Goal: Task Accomplishment & Management: Manage account settings

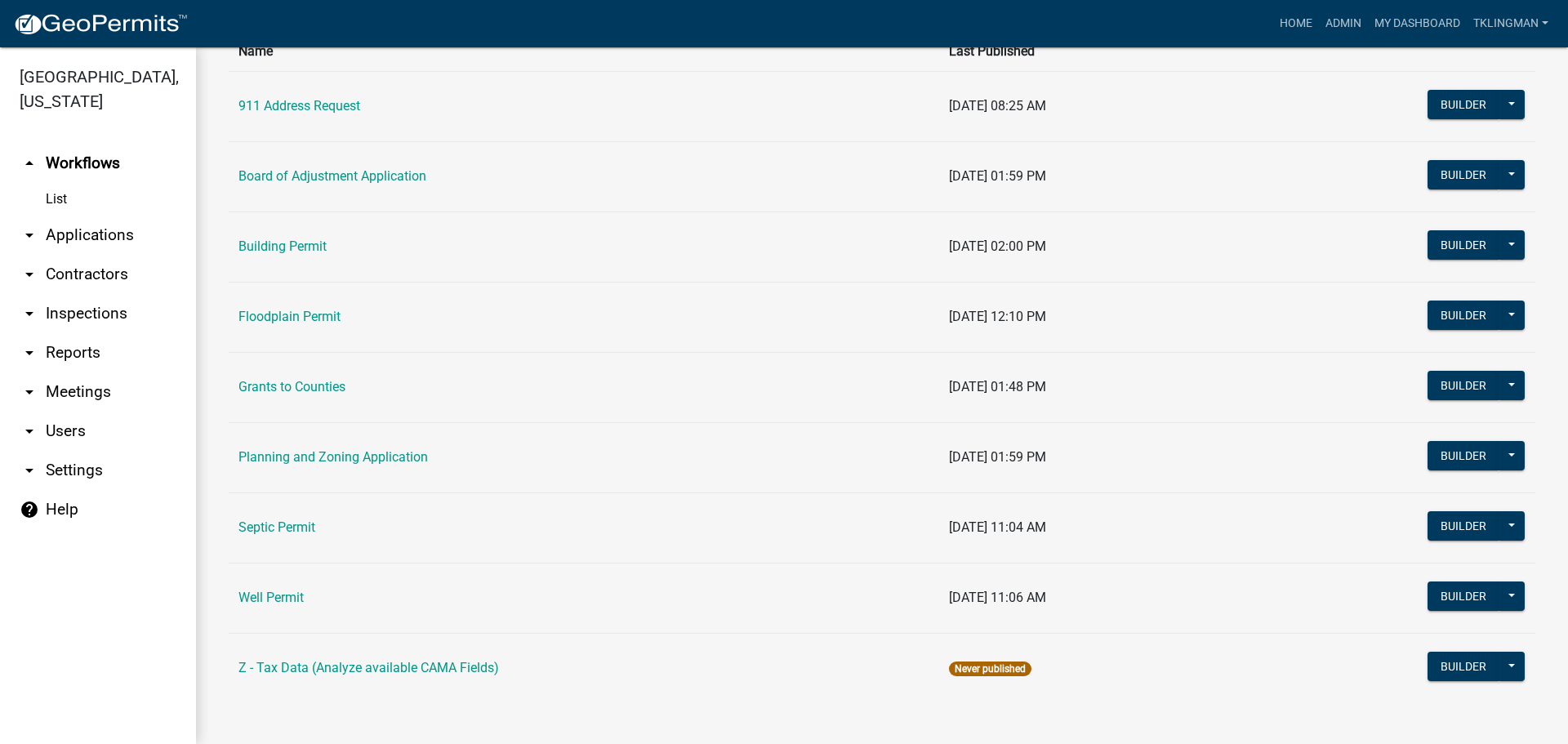
scroll to position [147, 0]
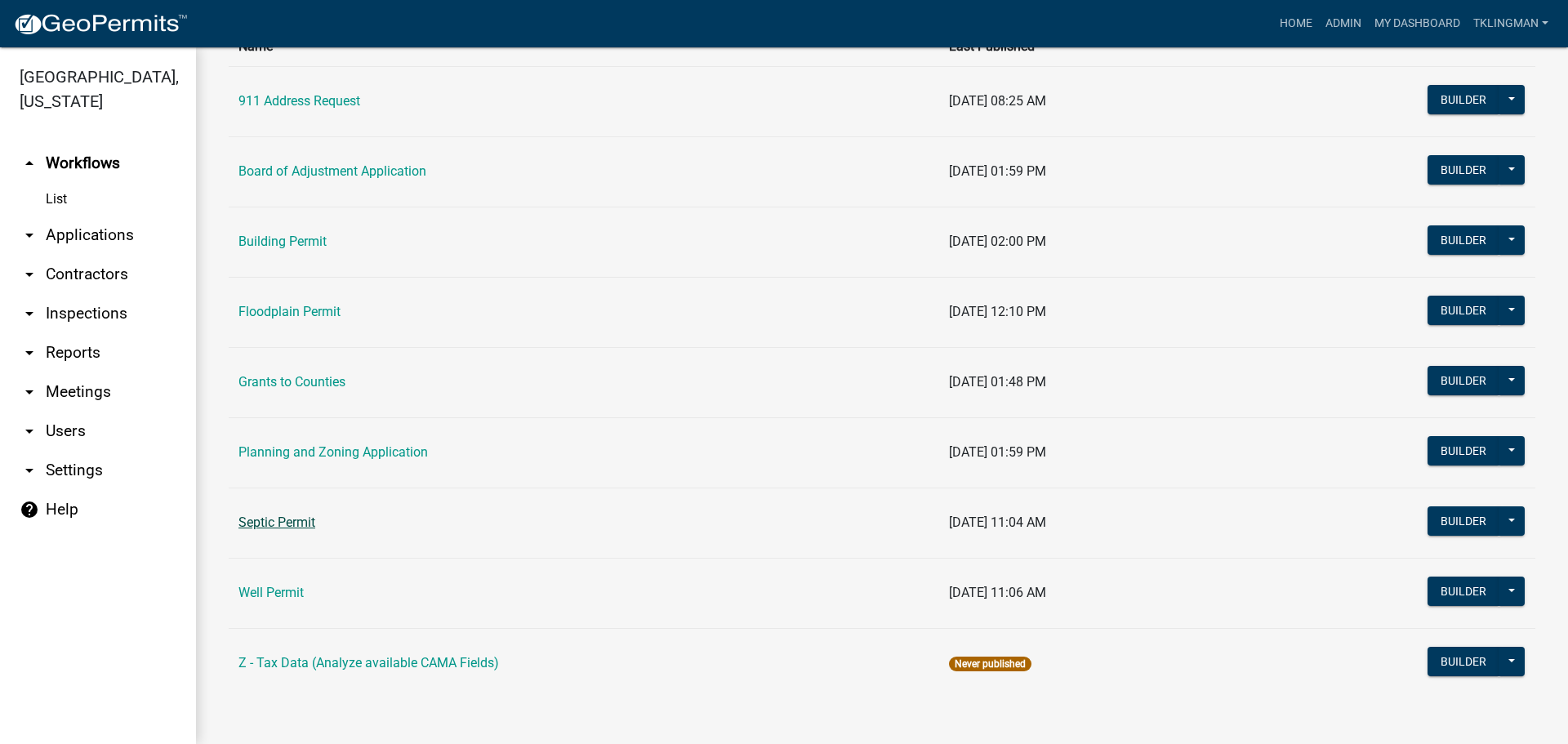
click at [290, 524] on link "Septic Permit" at bounding box center [276, 522] width 77 height 16
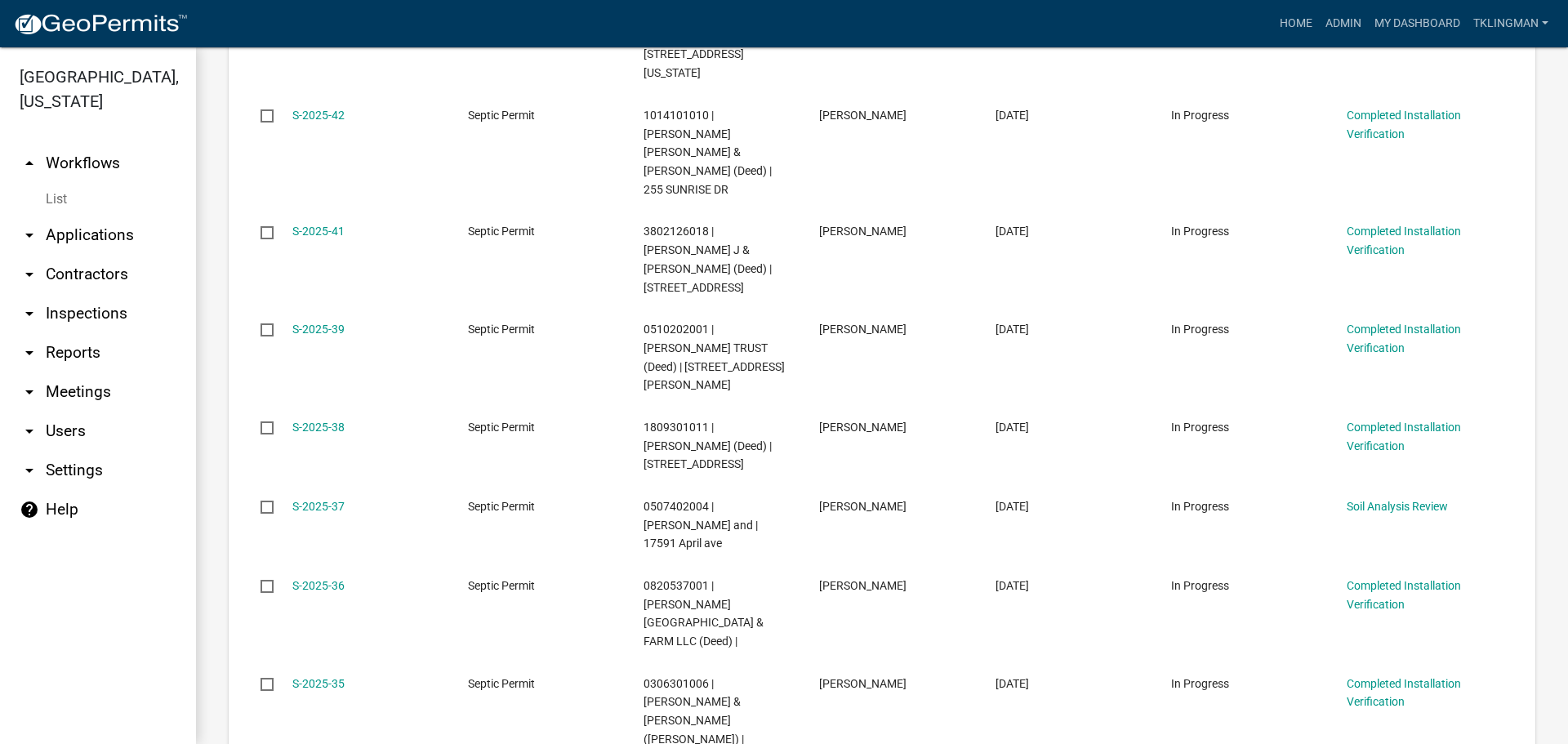
scroll to position [817, 0]
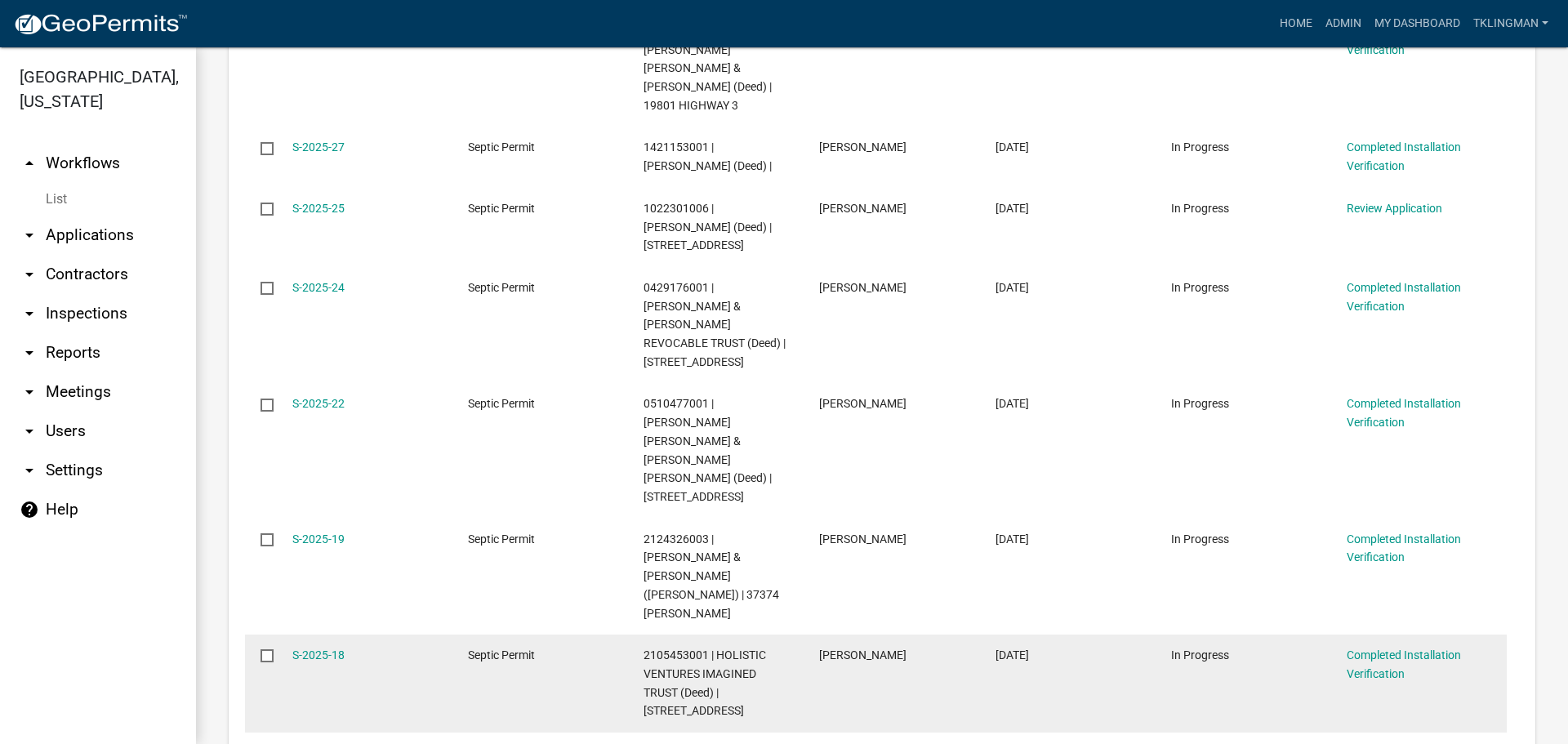
scroll to position [717, 0]
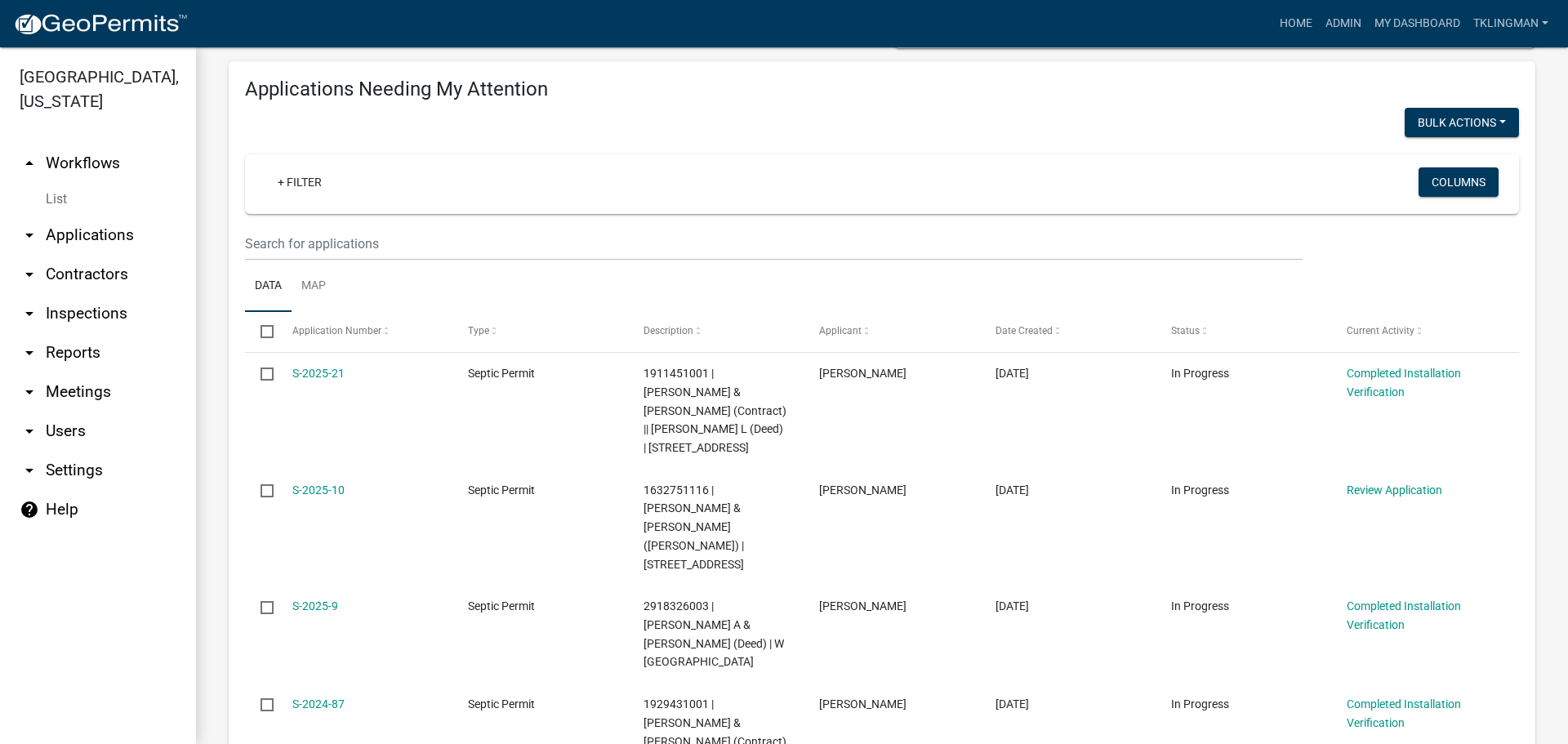
scroll to position [182, 0]
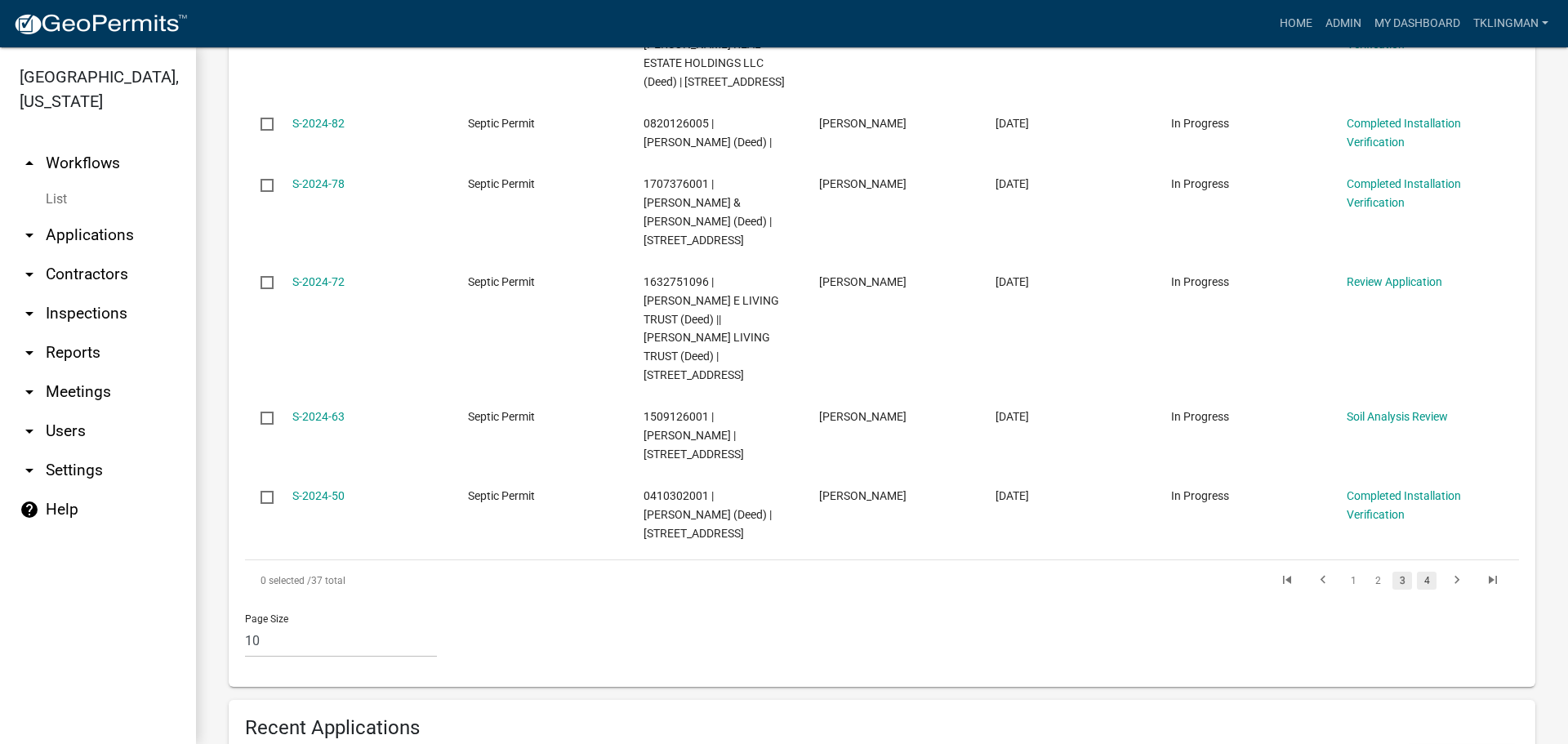
click at [1418, 572] on link "4" at bounding box center [1427, 581] width 19 height 18
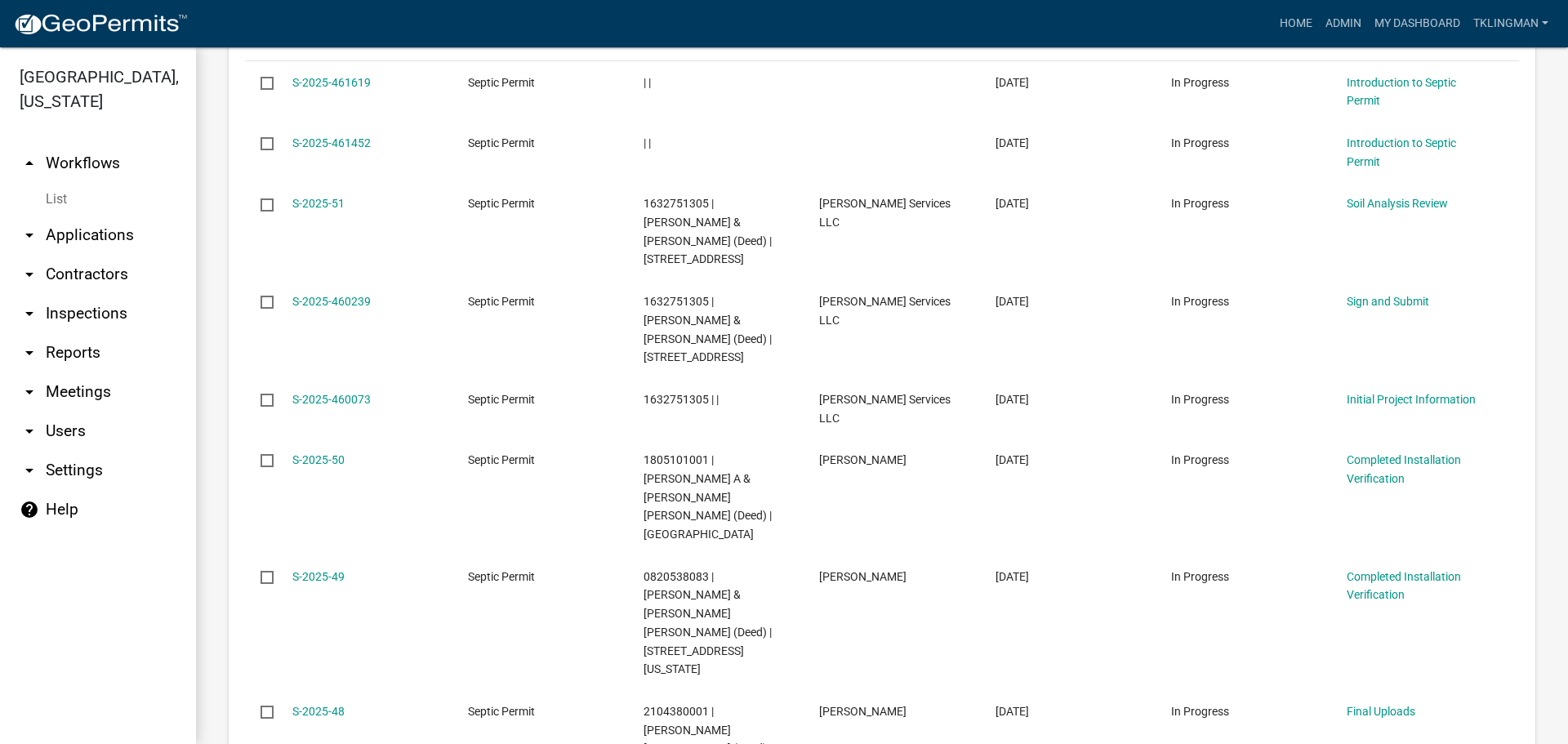
scroll to position [1660, 0]
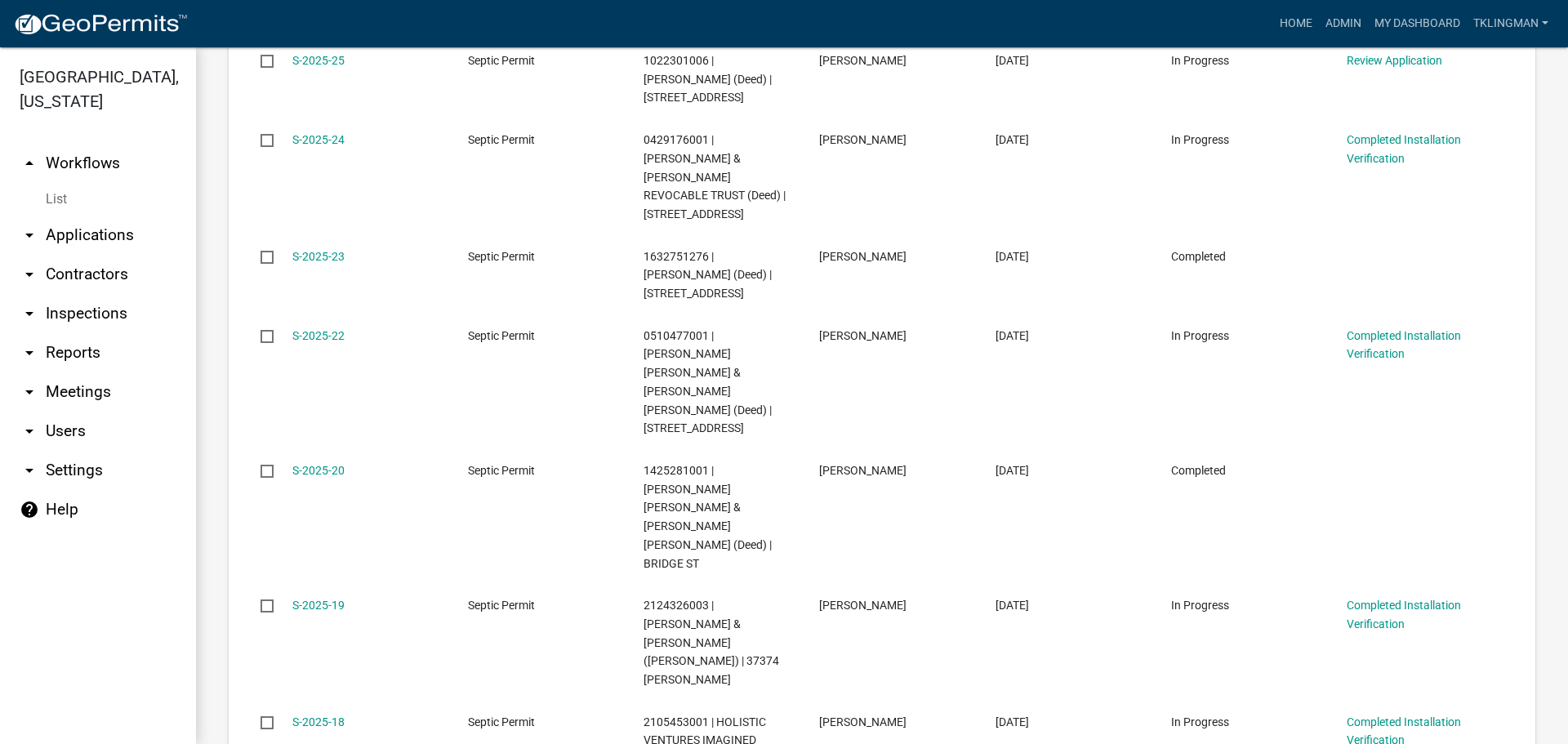
scroll to position [1836, 0]
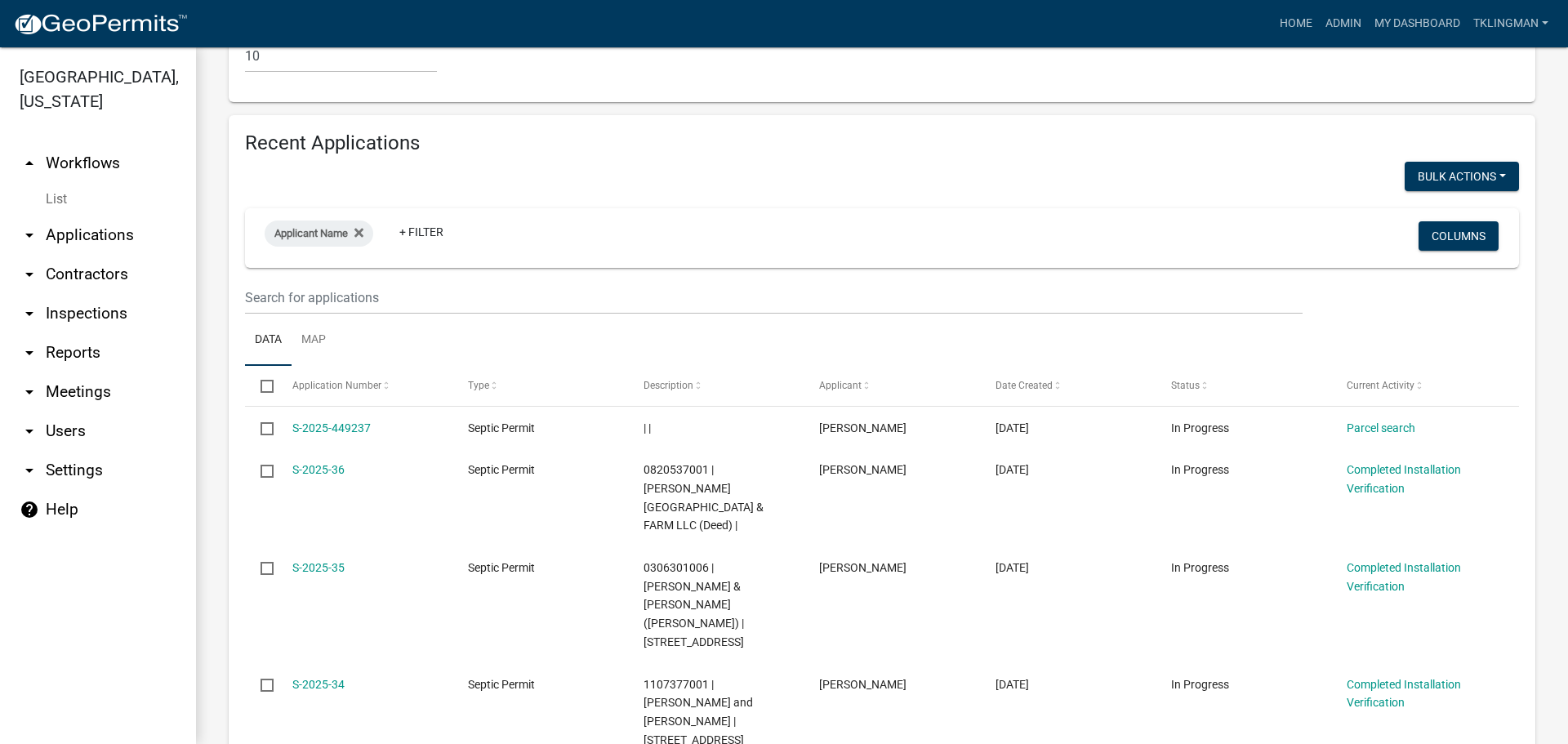
scroll to position [1724, 0]
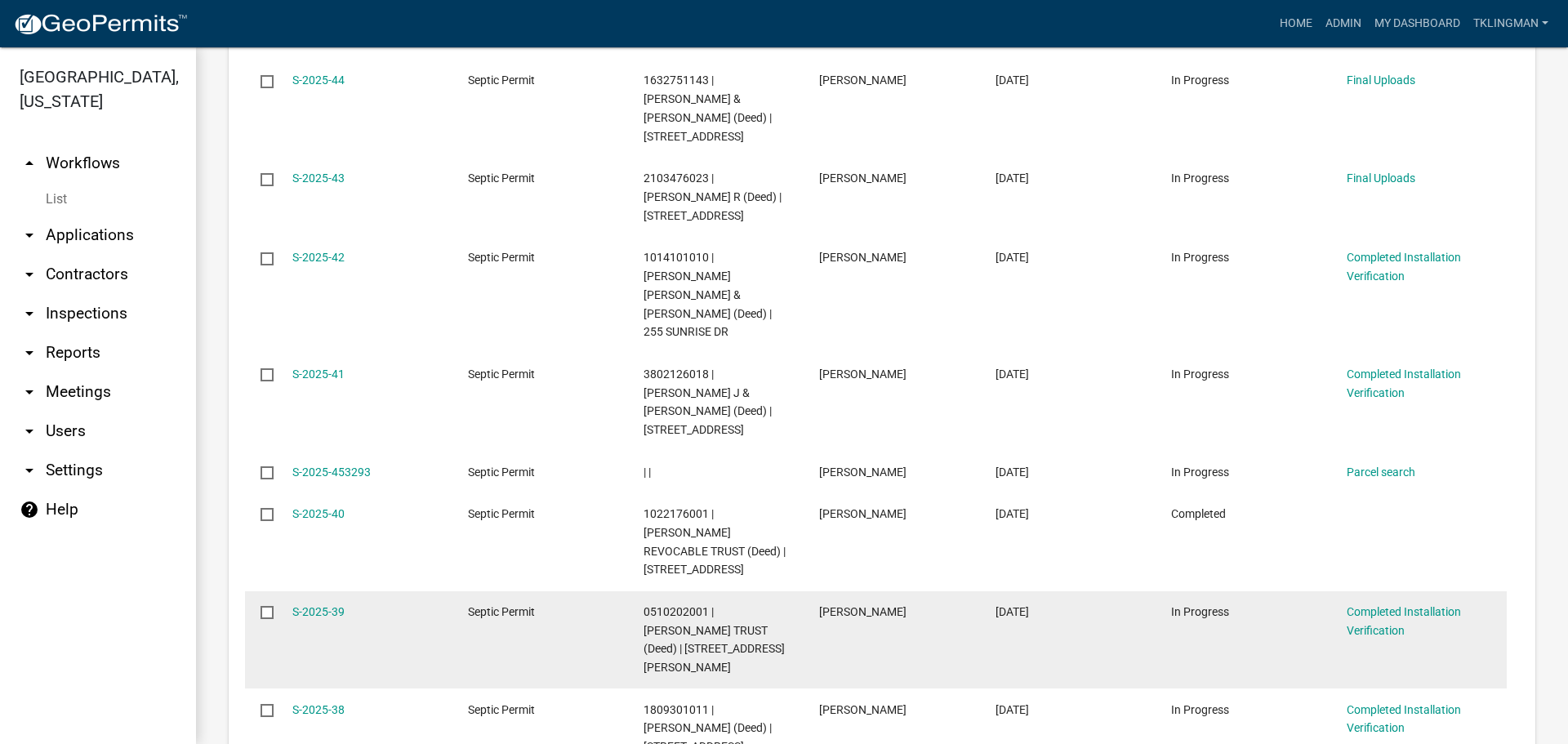
scroll to position [1706, 0]
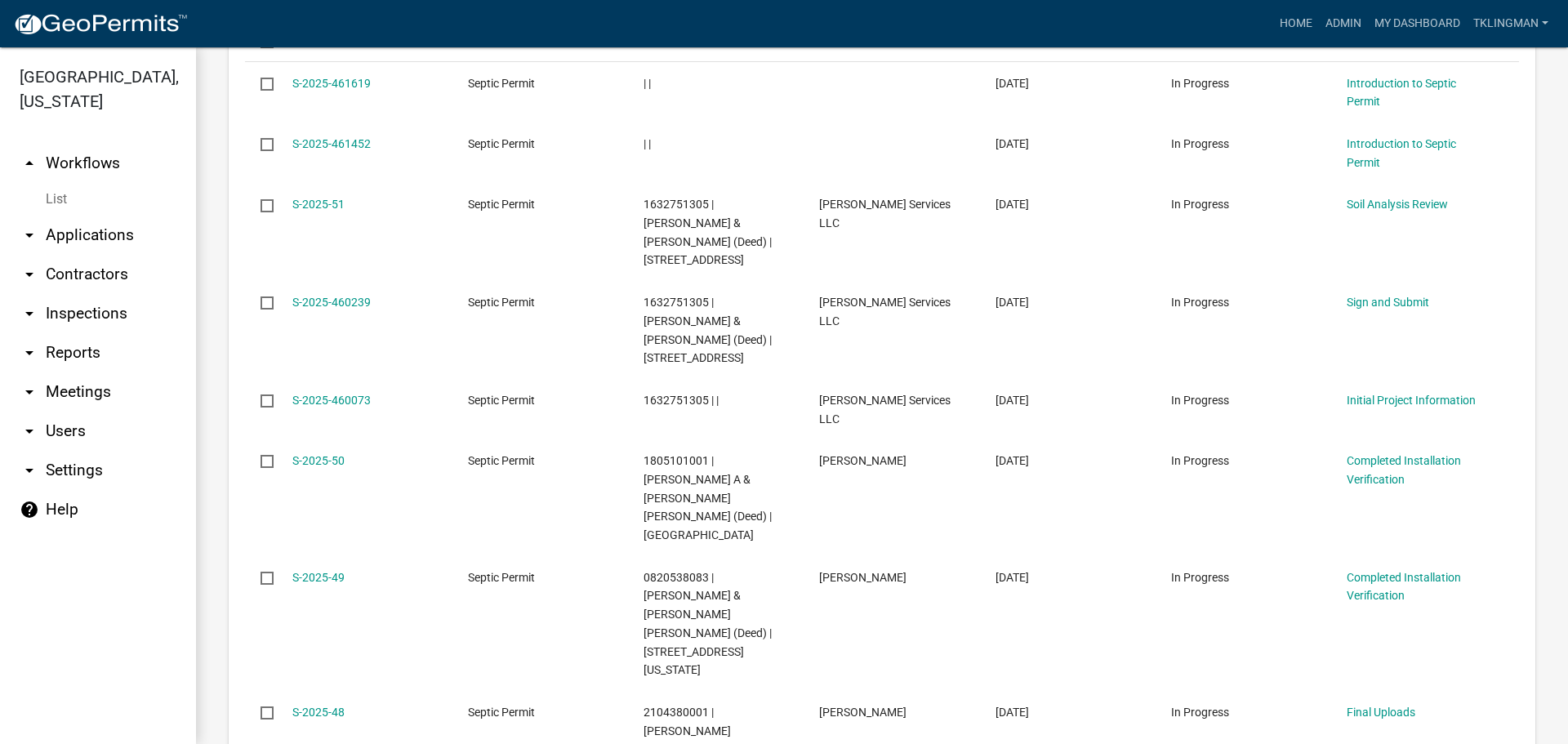
scroll to position [1669, 0]
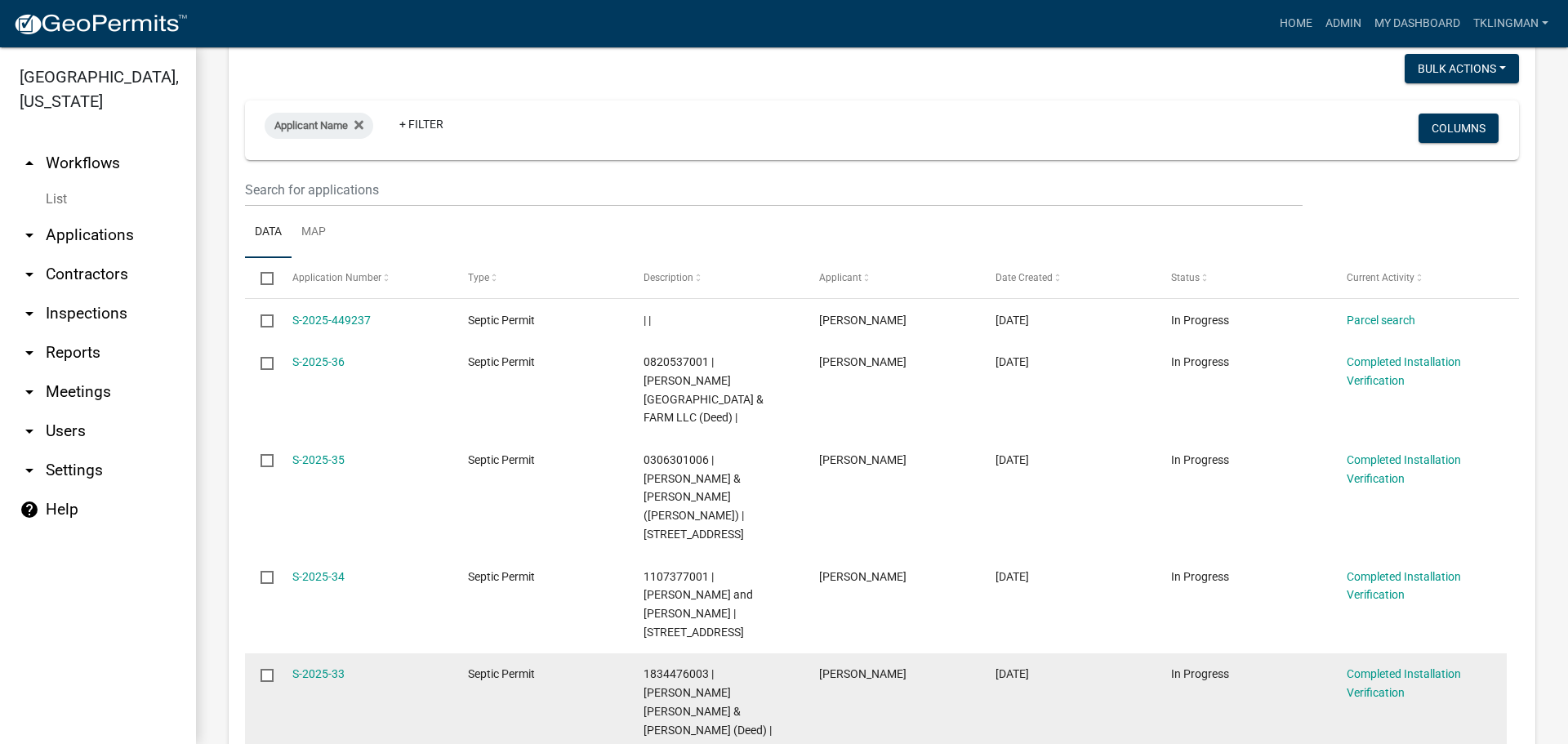
scroll to position [1669, 0]
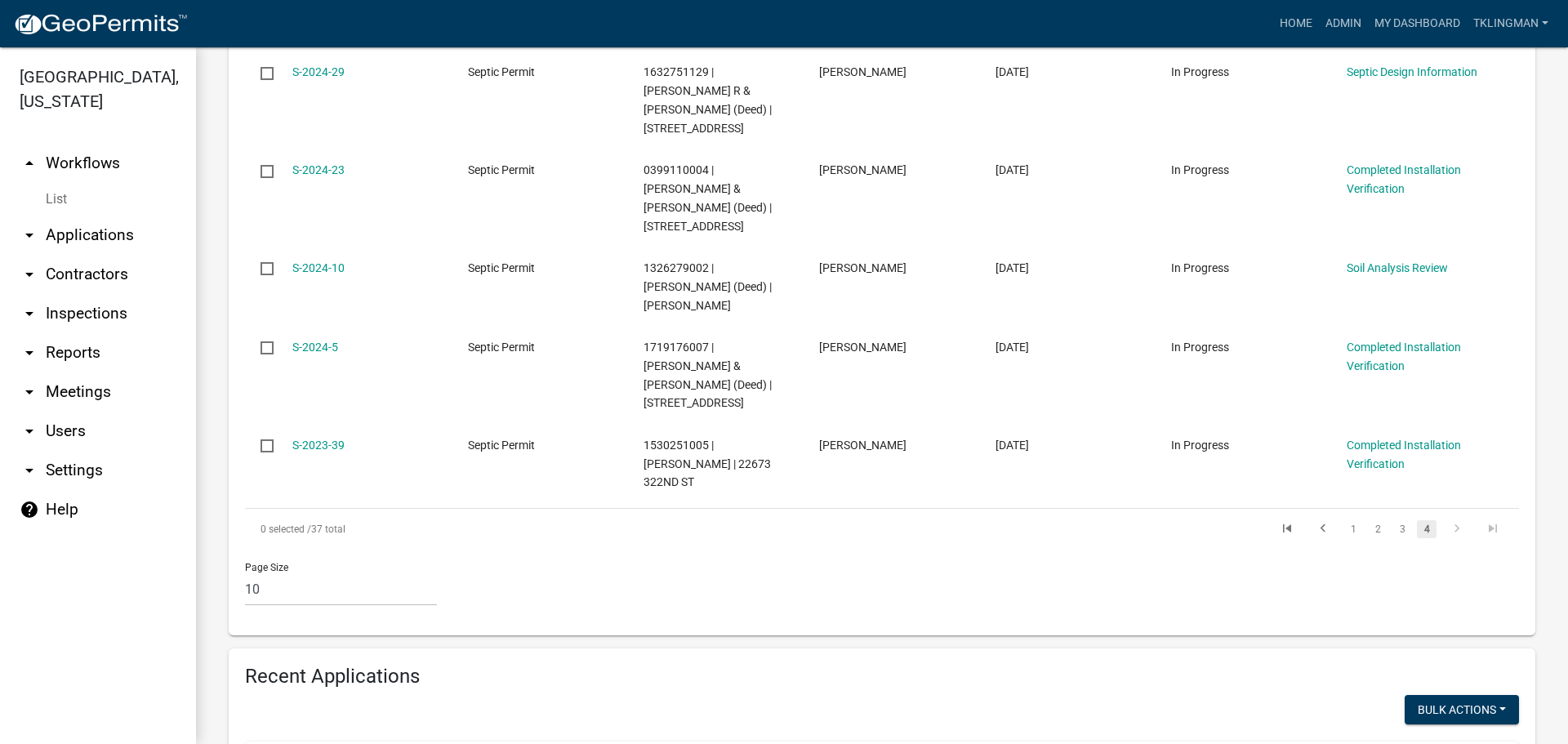
scroll to position [726, 0]
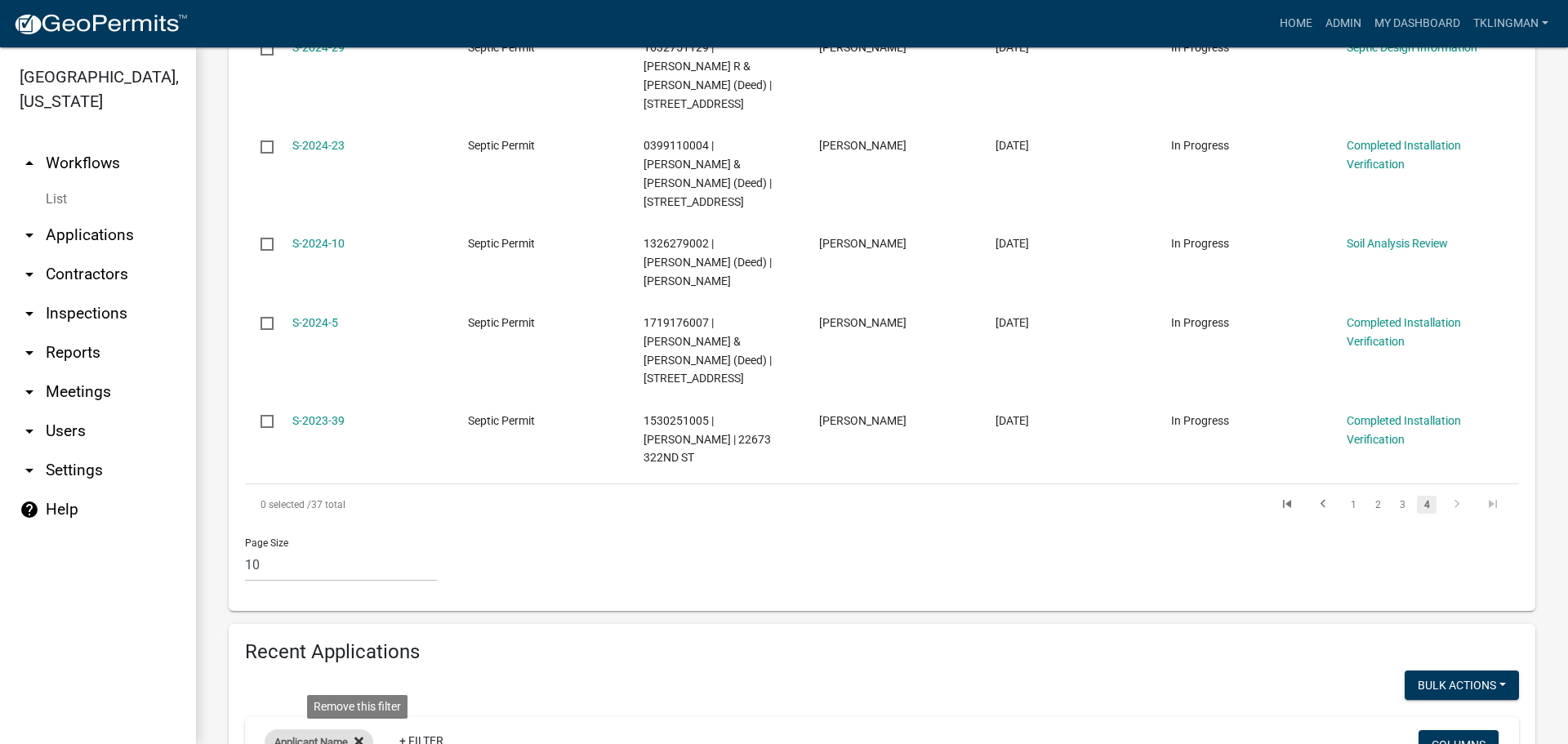
click at [357, 735] on icon at bounding box center [358, 741] width 9 height 13
click at [307, 730] on link "+ Filter" at bounding box center [299, 745] width 71 height 30
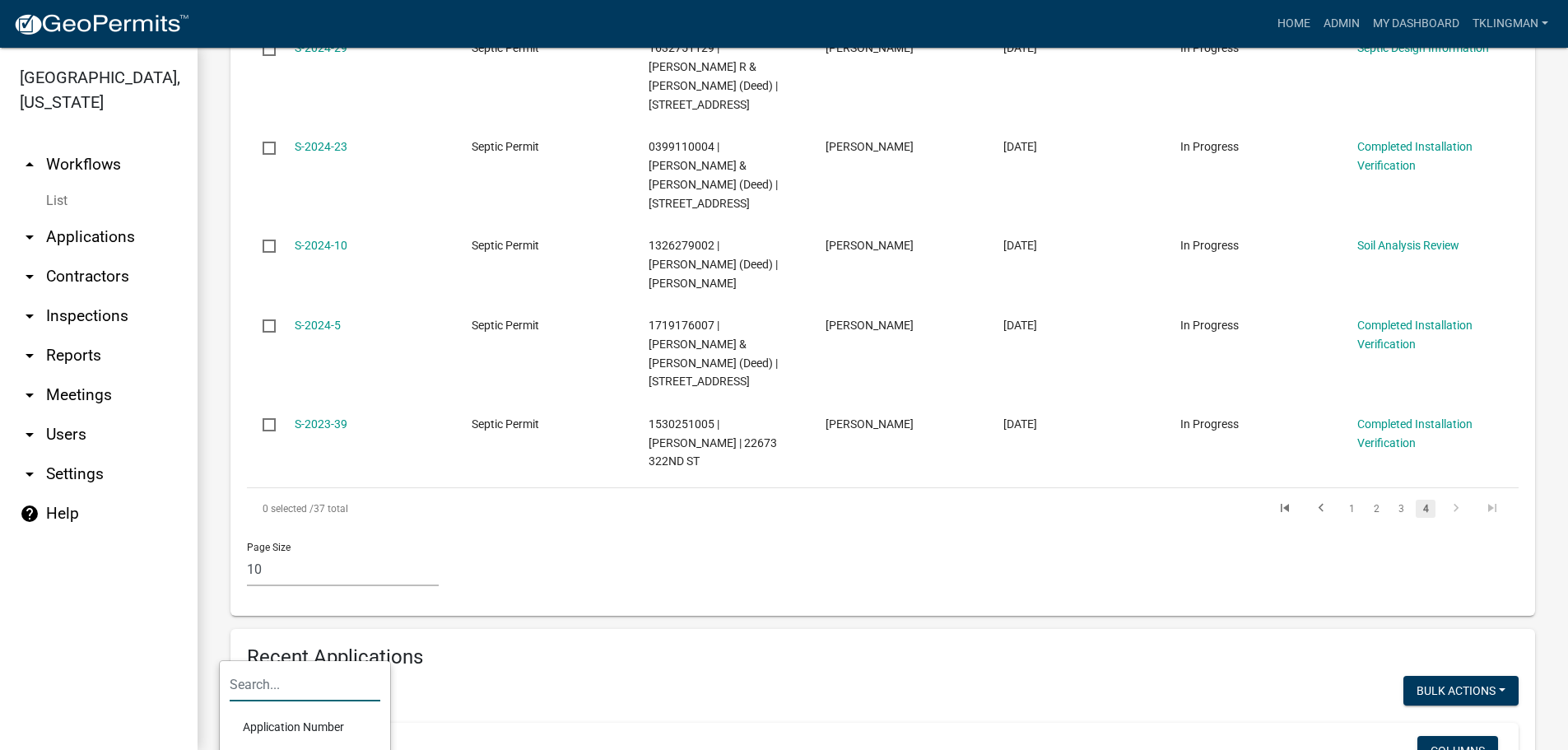
click at [327, 681] on input "text" at bounding box center [304, 685] width 150 height 33
type input "[PERSON_NAME]"
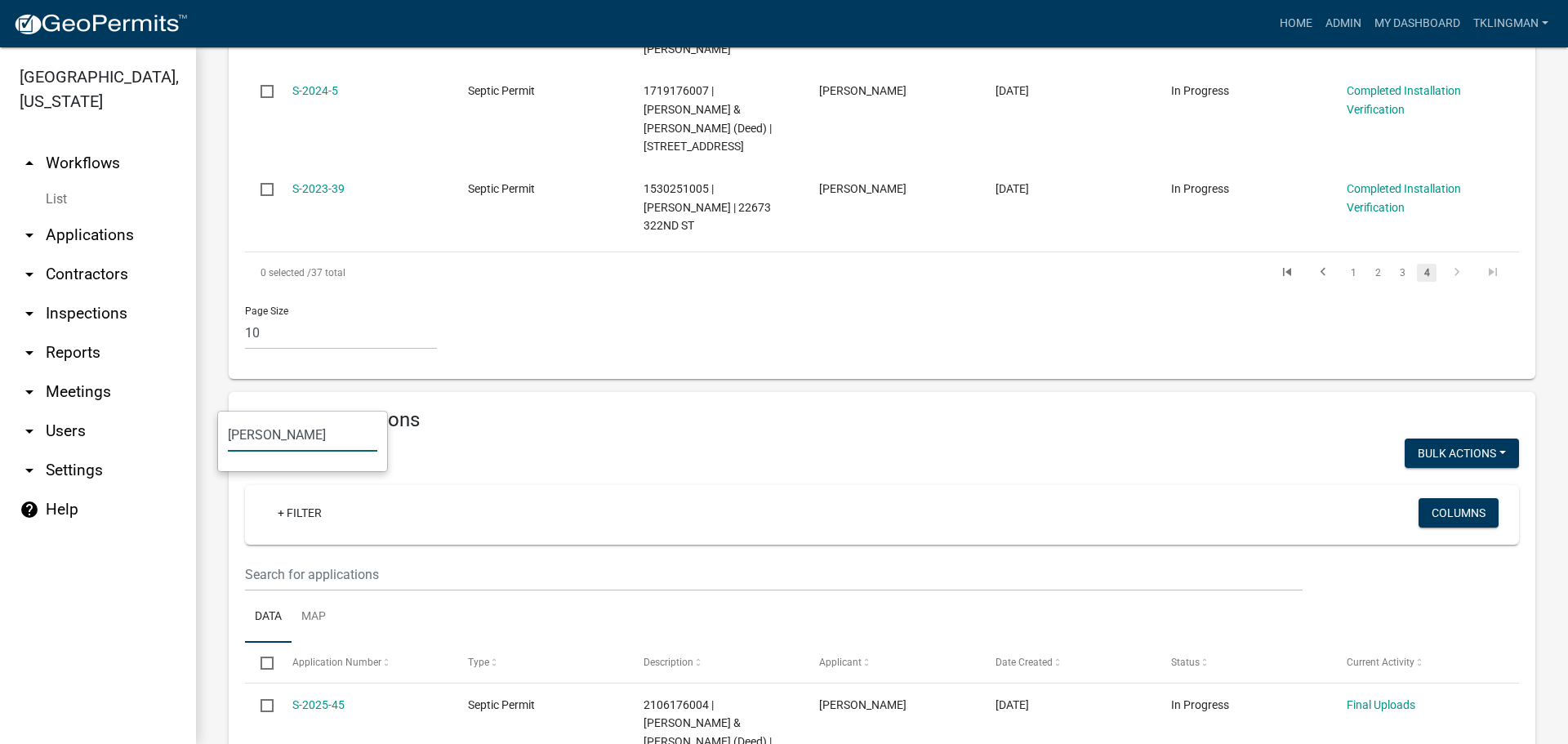
scroll to position [971, 0]
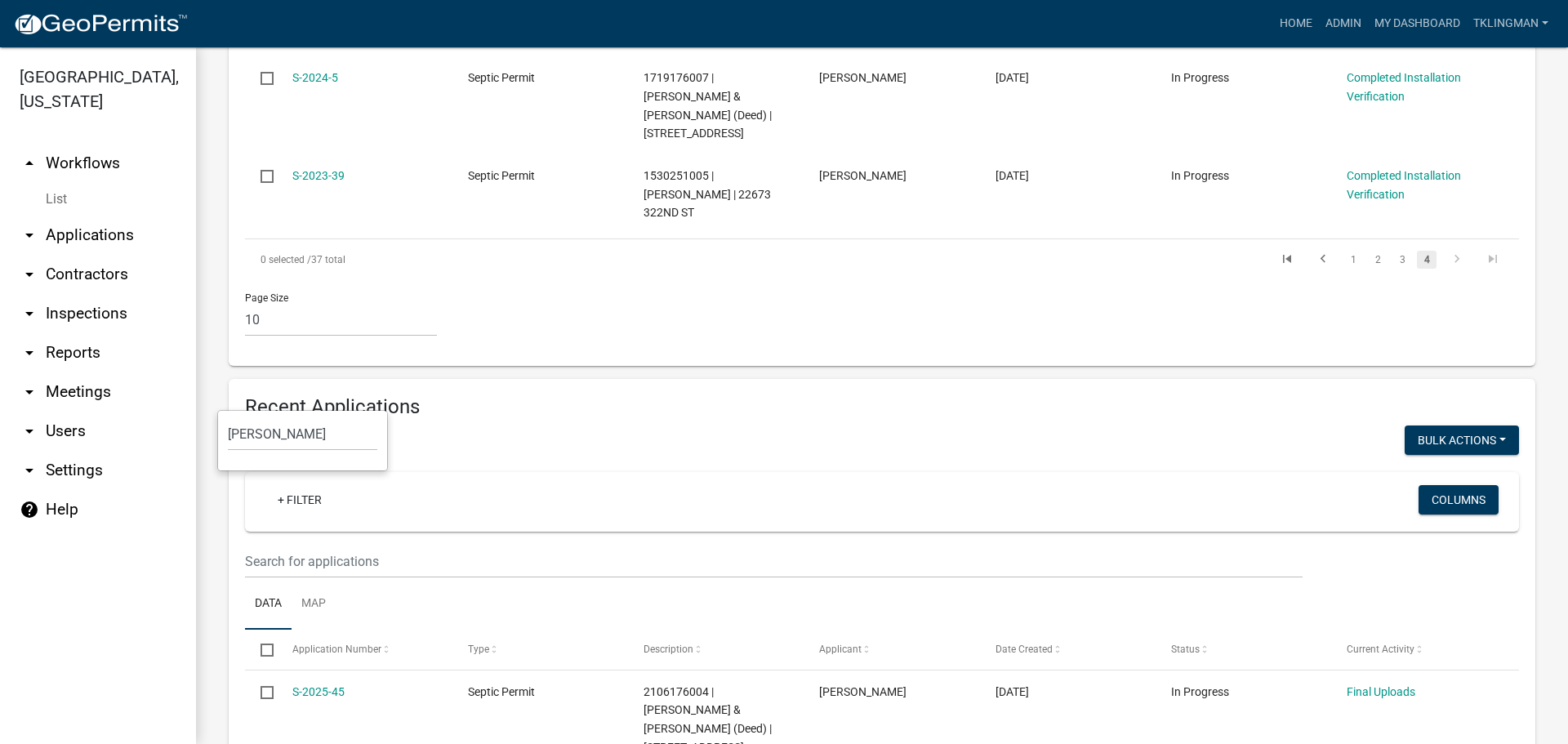
click at [987, 485] on div "+ Filter" at bounding box center [672, 502] width 840 height 33
click at [296, 485] on link "+ Filter" at bounding box center [299, 500] width 71 height 30
click at [279, 433] on input "[PERSON_NAME]" at bounding box center [302, 434] width 149 height 33
click at [548, 485] on div "+ Filter" at bounding box center [672, 502] width 840 height 33
click at [317, 485] on link "+ Filter" at bounding box center [299, 500] width 71 height 30
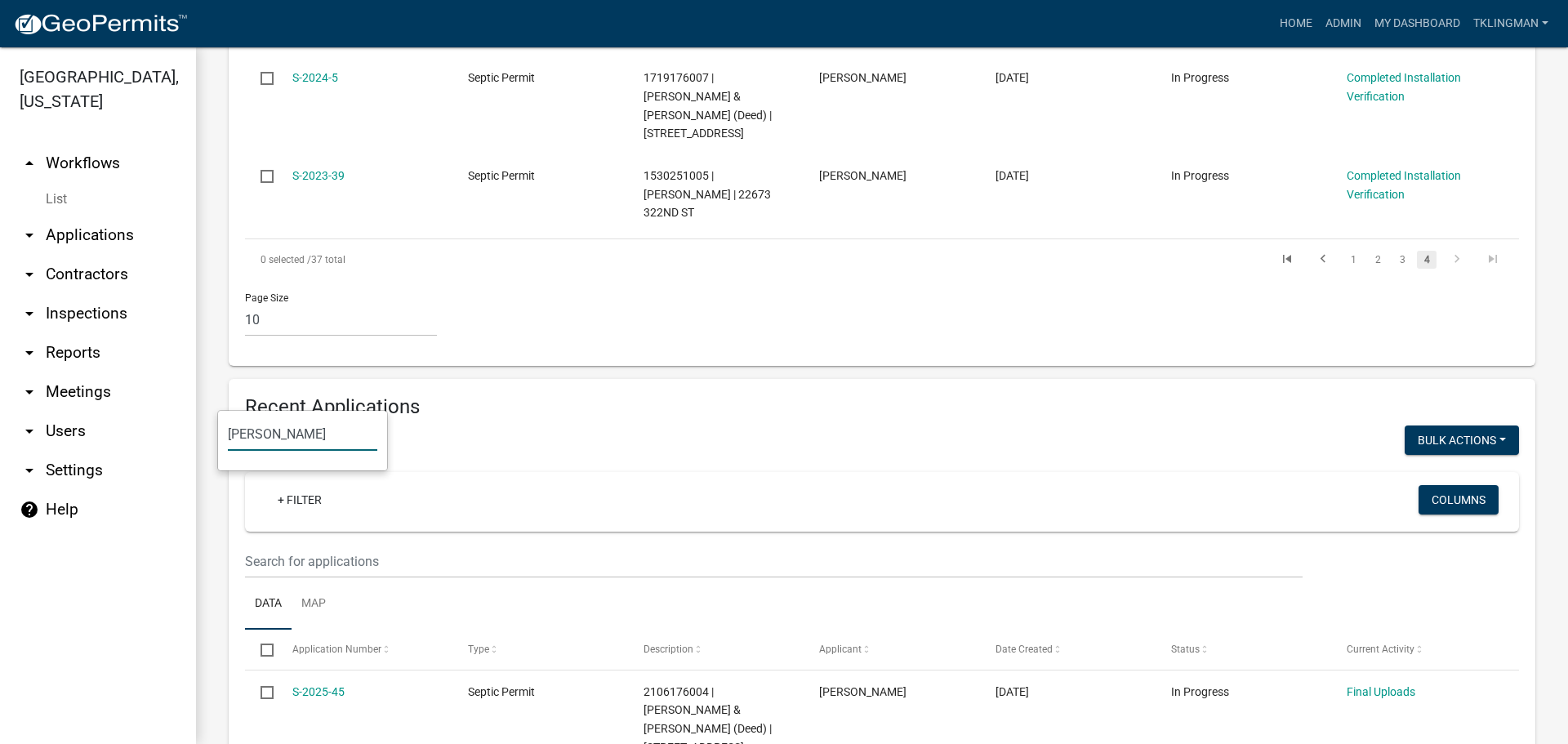
click at [283, 436] on input "[PERSON_NAME]" at bounding box center [302, 434] width 149 height 33
click at [483, 485] on div "+ Filter" at bounding box center [672, 502] width 840 height 33
click at [285, 485] on link "+ Filter" at bounding box center [299, 500] width 71 height 30
click at [281, 445] on input "[PERSON_NAME]" at bounding box center [302, 434] width 149 height 33
click at [560, 472] on div "+ Filter Columns" at bounding box center [882, 502] width 1259 height 59
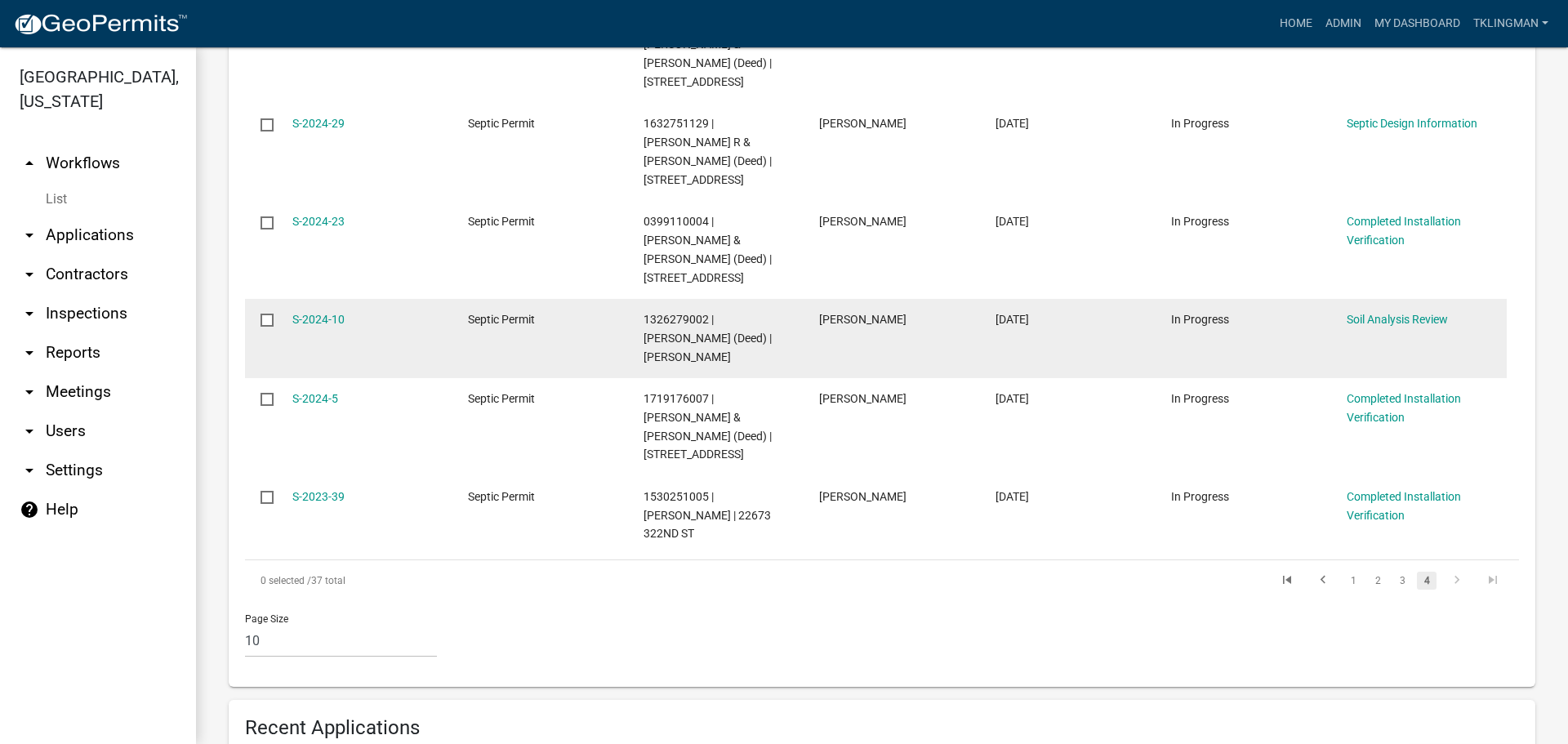
scroll to position [653, 0]
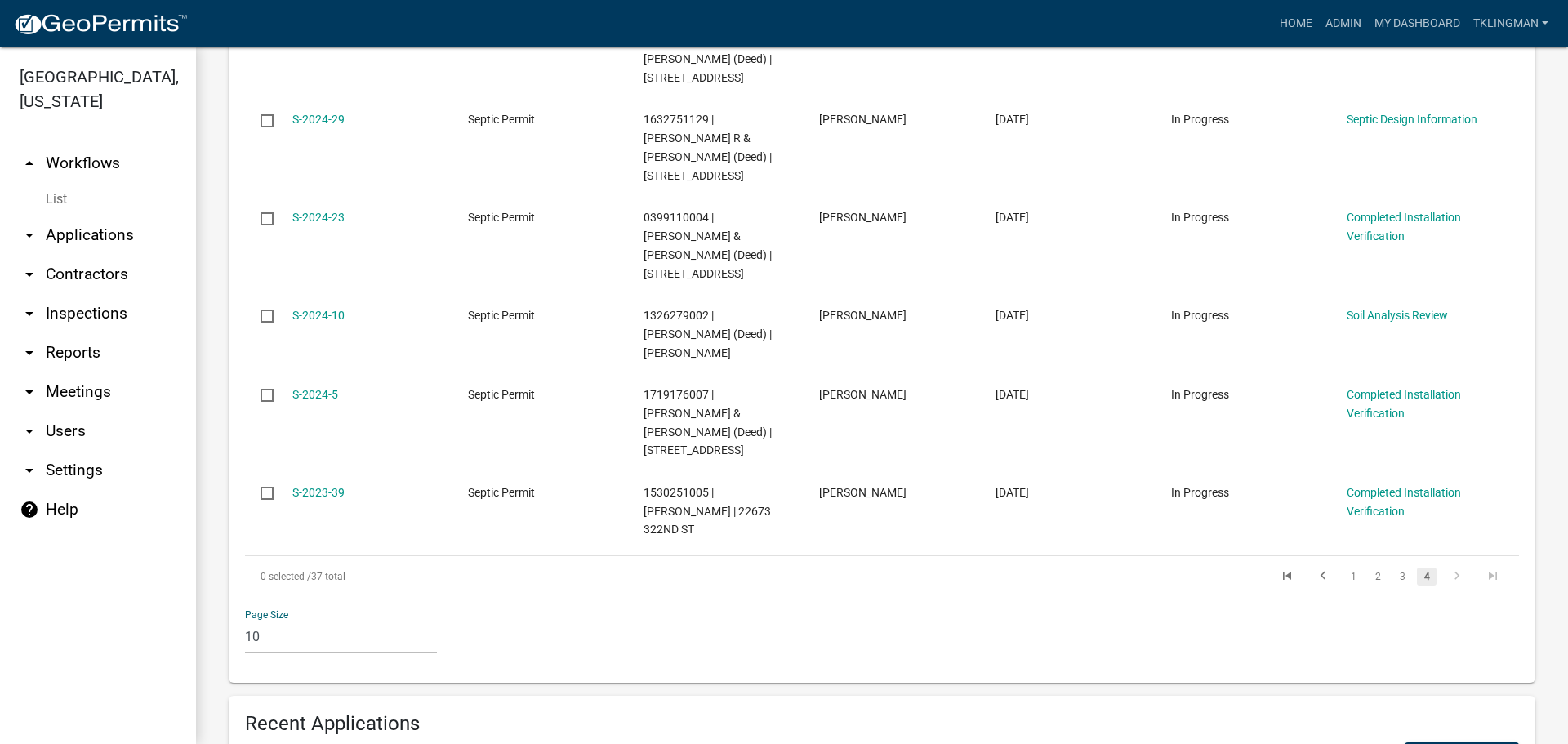
drag, startPoint x: 301, startPoint y: 525, endPoint x: 88, endPoint y: 515, distance: 213.2
click at [88, 515] on div "[GEOGRAPHIC_DATA], [US_STATE] arrow_drop_up Workflows List arrow_drop_down Appl…" at bounding box center [784, 395] width 1568 height 697
click at [562, 597] on div "Page Size 10 25 50 100" at bounding box center [882, 632] width 1299 height 70
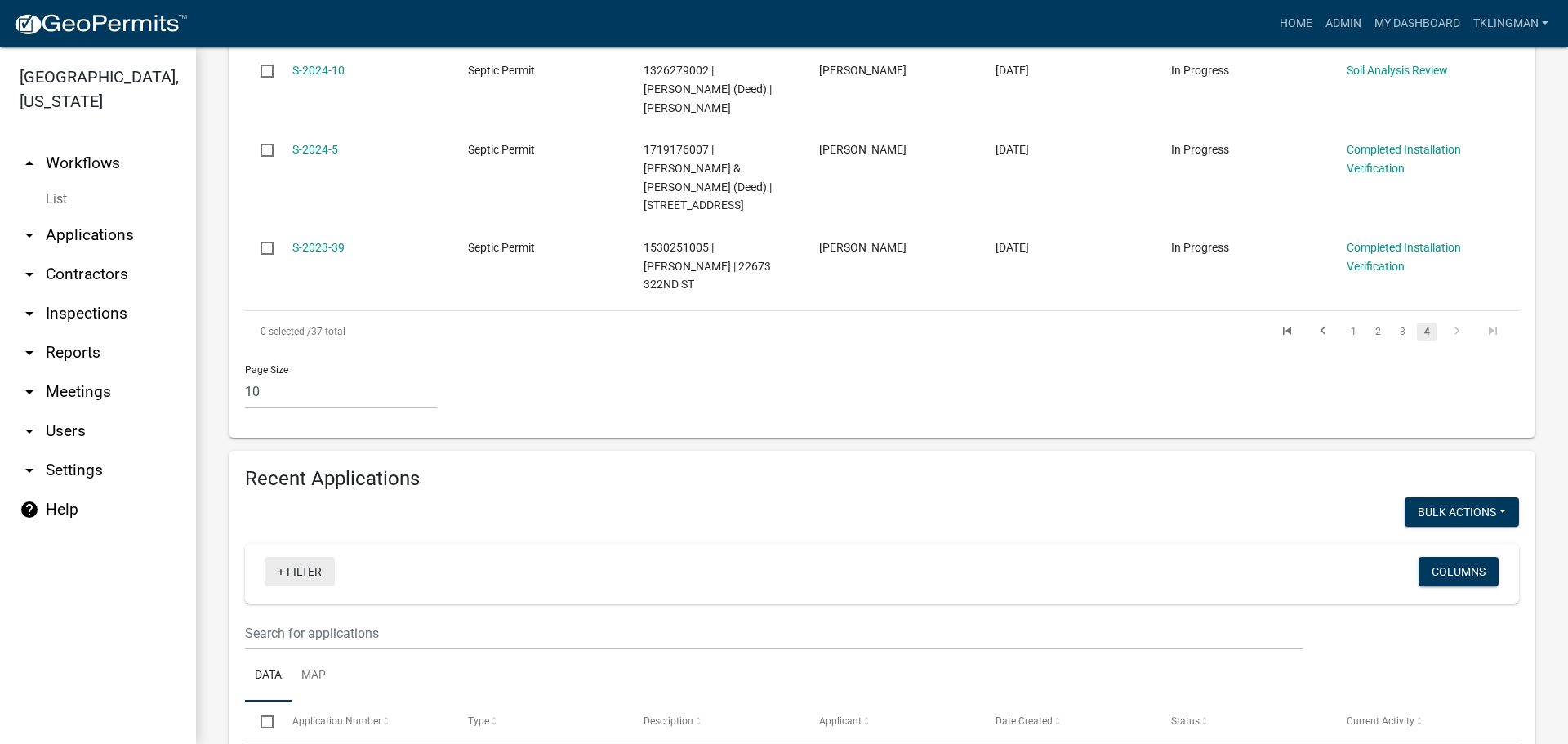
click at [283, 557] on link "+ Filter" at bounding box center [299, 572] width 71 height 30
click at [277, 557] on link "+ Filter" at bounding box center [299, 572] width 71 height 30
click at [283, 557] on link "+ Filter" at bounding box center [299, 572] width 71 height 30
drag, startPoint x: 300, startPoint y: 509, endPoint x: 72, endPoint y: 510, distance: 228.0
click at [83, 515] on body "Internet Explorer does NOT work with GeoPermits. Get a new browser for more sec…" at bounding box center [784, 372] width 1568 height 744
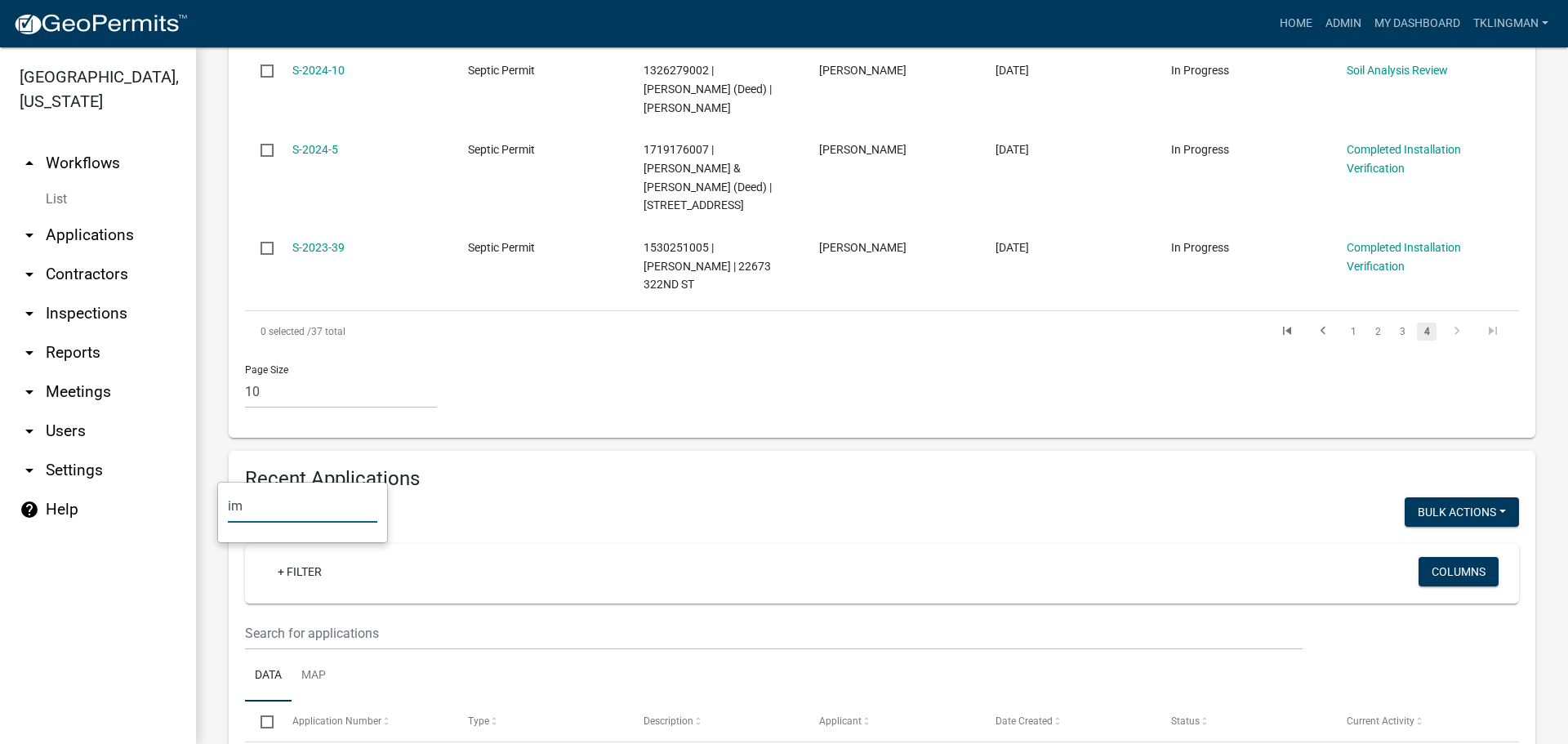
type input "i"
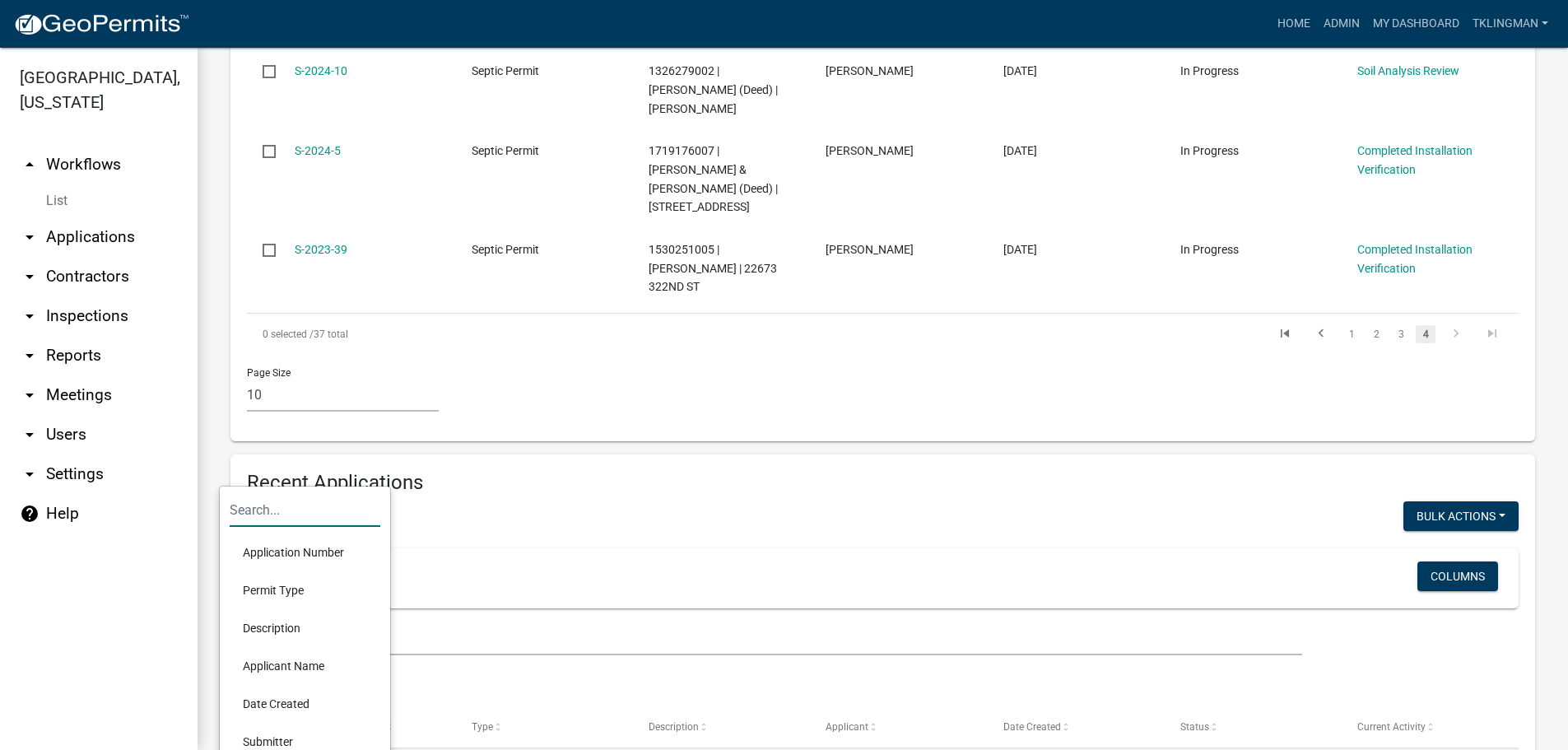
click at [295, 669] on li "Applicant Name" at bounding box center [304, 666] width 150 height 38
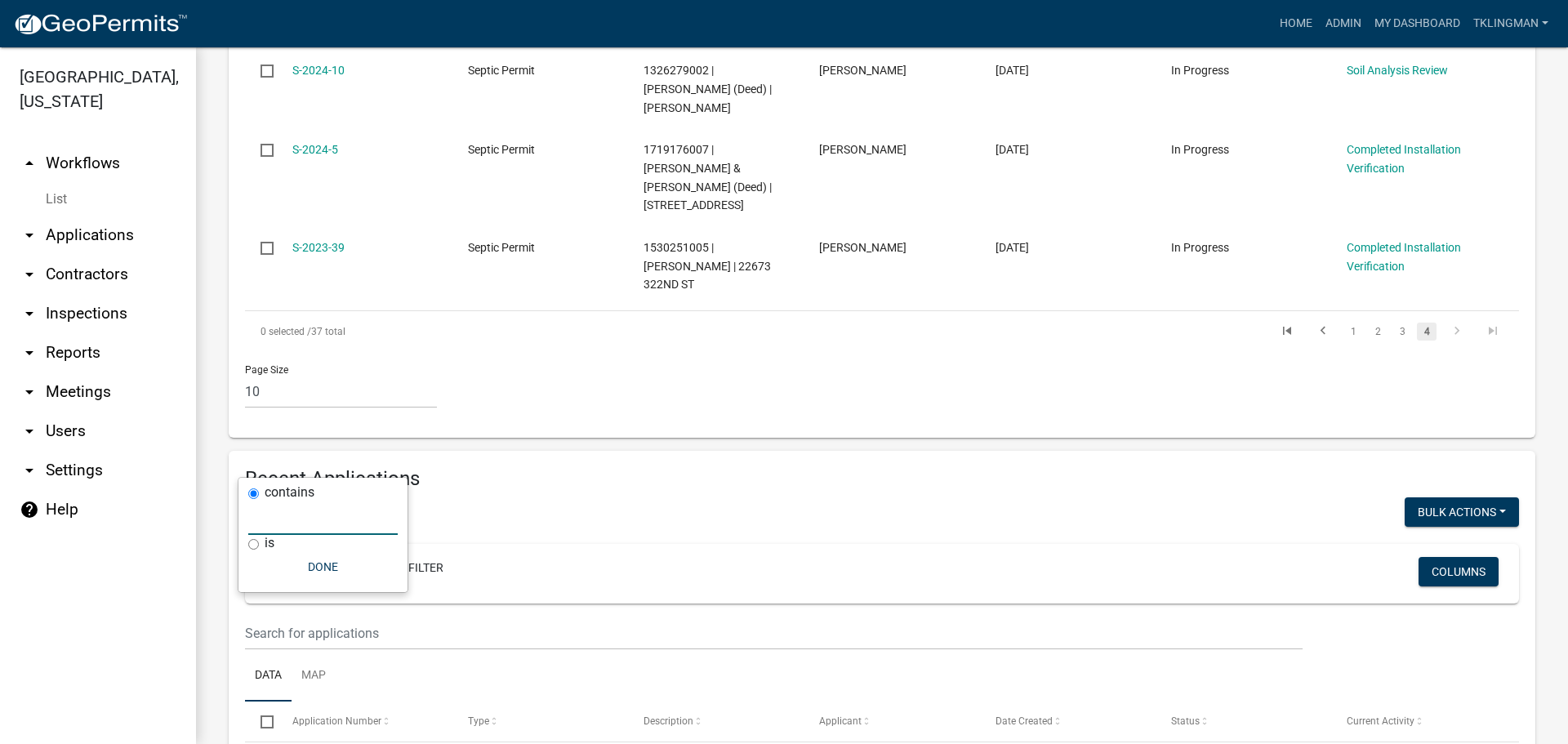
click at [299, 516] on input "text" at bounding box center [323, 518] width 149 height 33
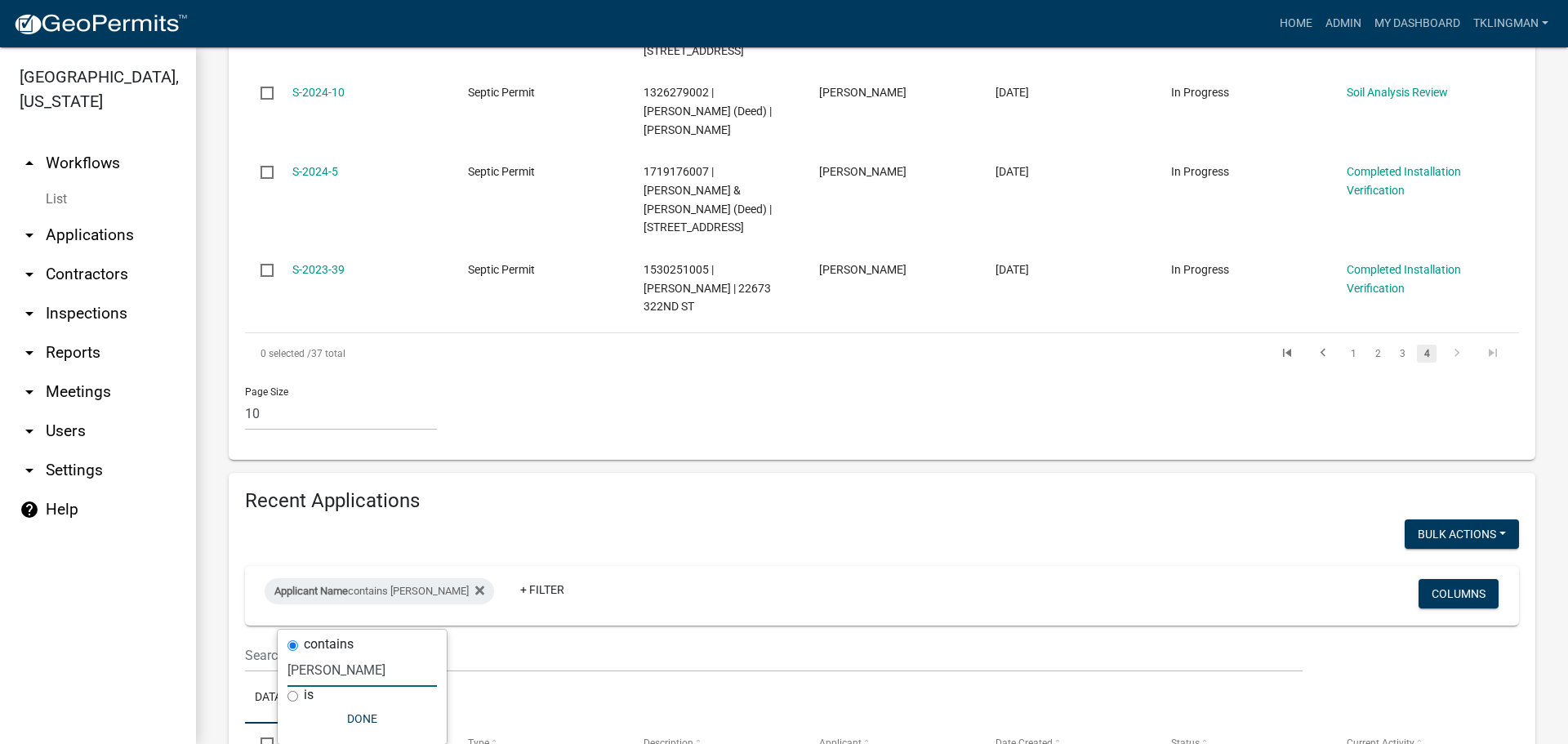
scroll to position [879, 0]
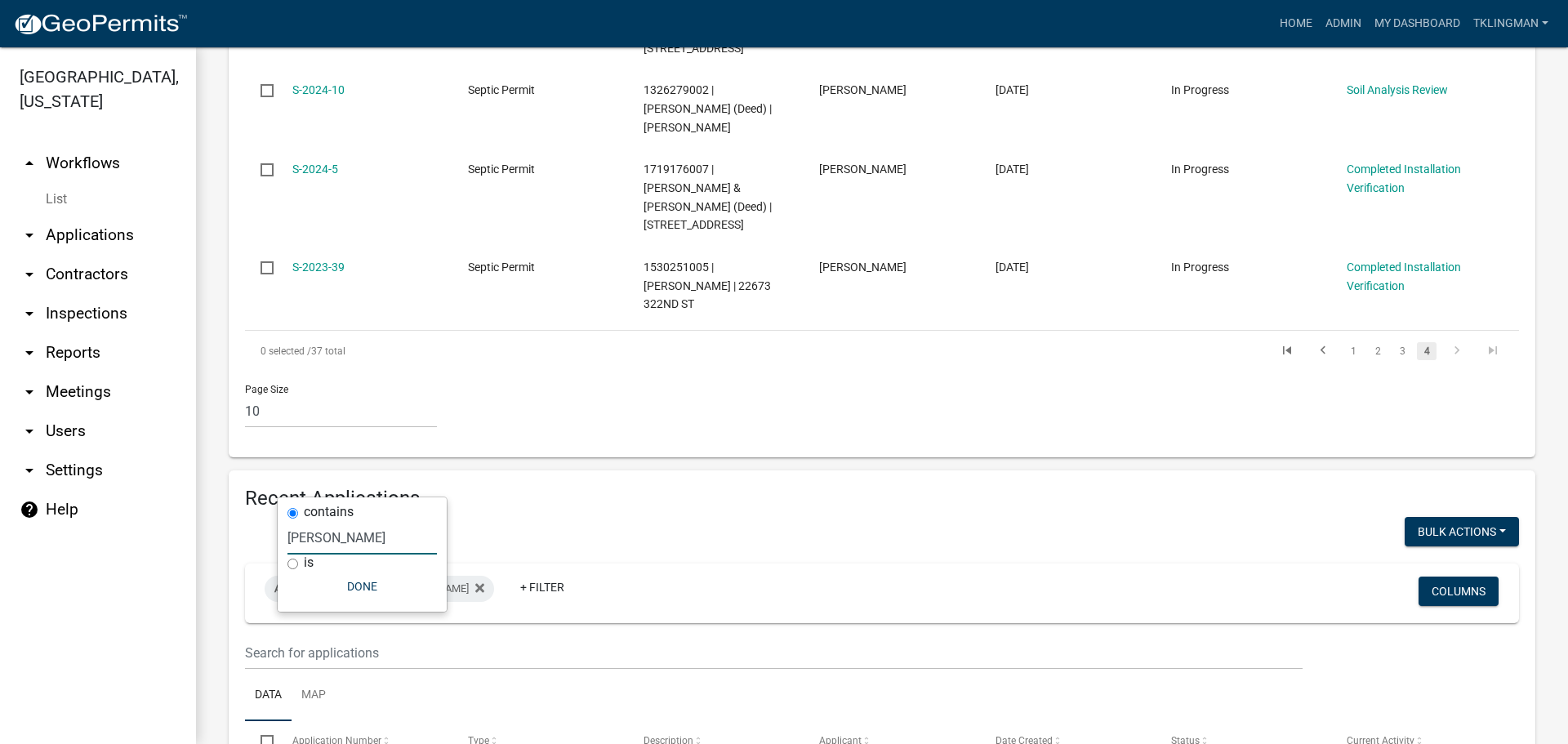
drag, startPoint x: 343, startPoint y: 532, endPoint x: 86, endPoint y: 510, distance: 257.9
click at [87, 511] on body "Internet Explorer does NOT work with GeoPermits. Get a new browser for more sec…" at bounding box center [784, 372] width 1568 height 744
drag, startPoint x: 350, startPoint y: 536, endPoint x: 148, endPoint y: 527, distance: 202.2
click at [148, 527] on body "Internet Explorer does NOT work with GeoPermits. Get a new browser for more sec…" at bounding box center [784, 372] width 1568 height 744
drag, startPoint x: 332, startPoint y: 538, endPoint x: 189, endPoint y: 528, distance: 143.3
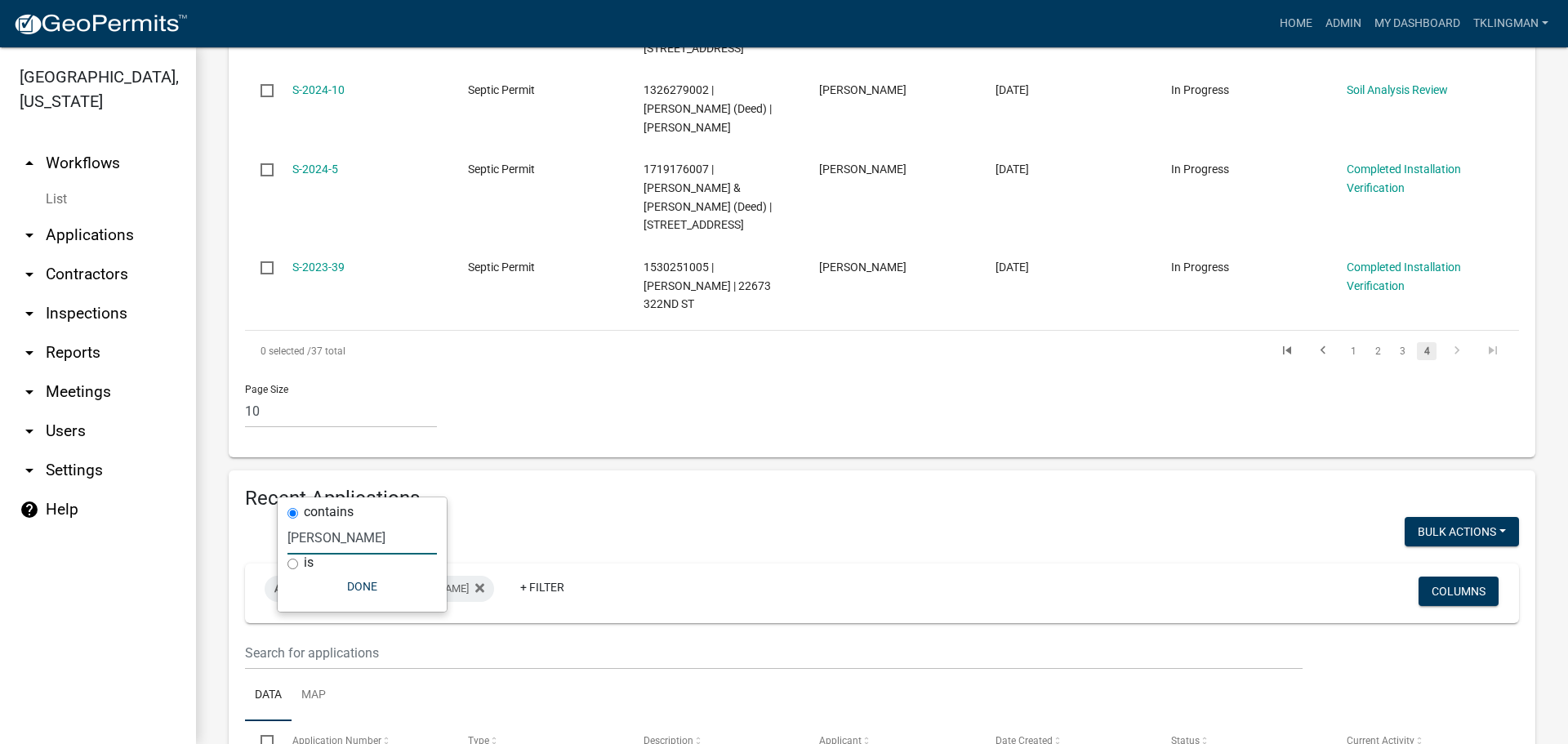
click at [189, 528] on body "Internet Explorer does NOT work with GeoPermits. Get a new browser for more sec…" at bounding box center [784, 372] width 1568 height 744
type input "i"
type input "d"
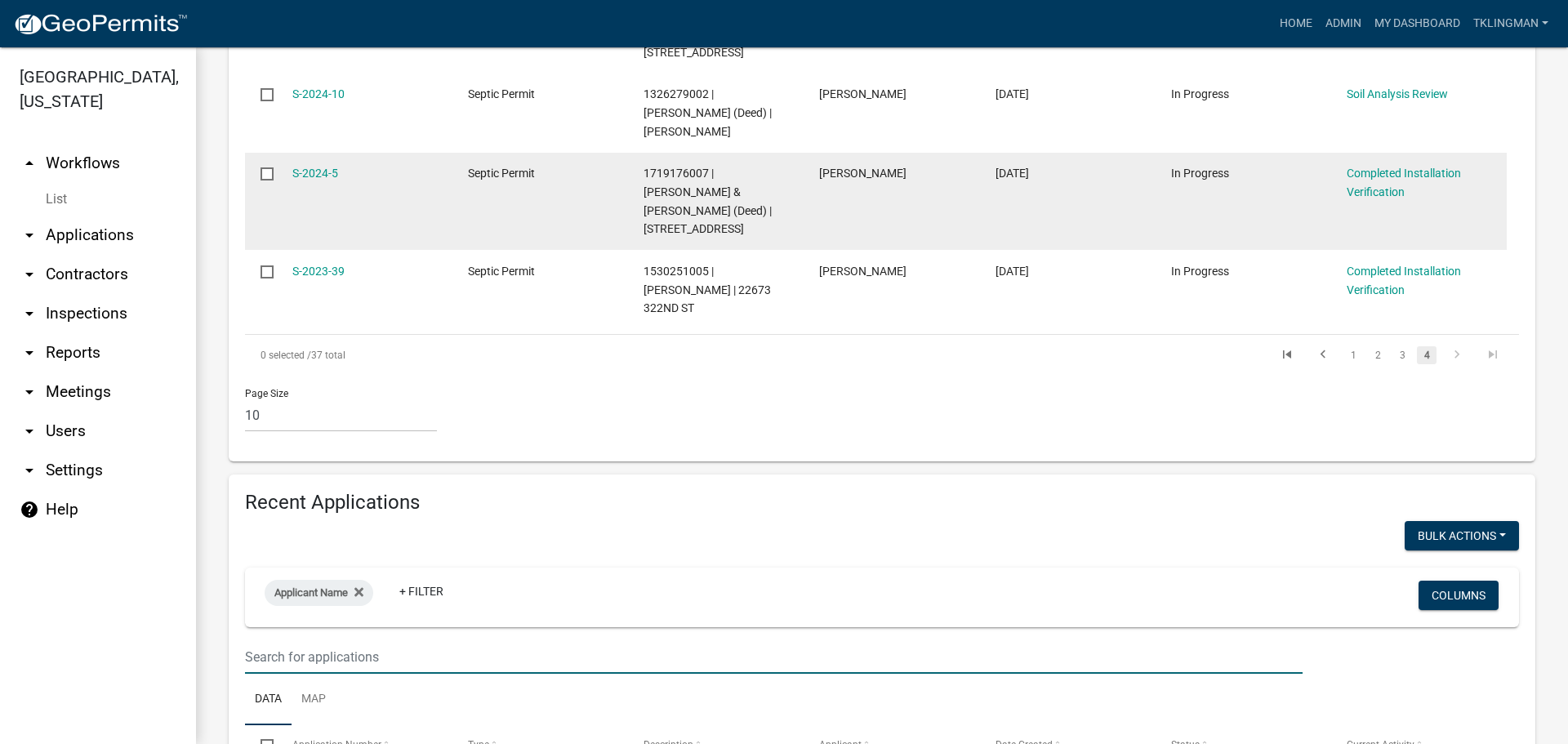
scroll to position [1143, 0]
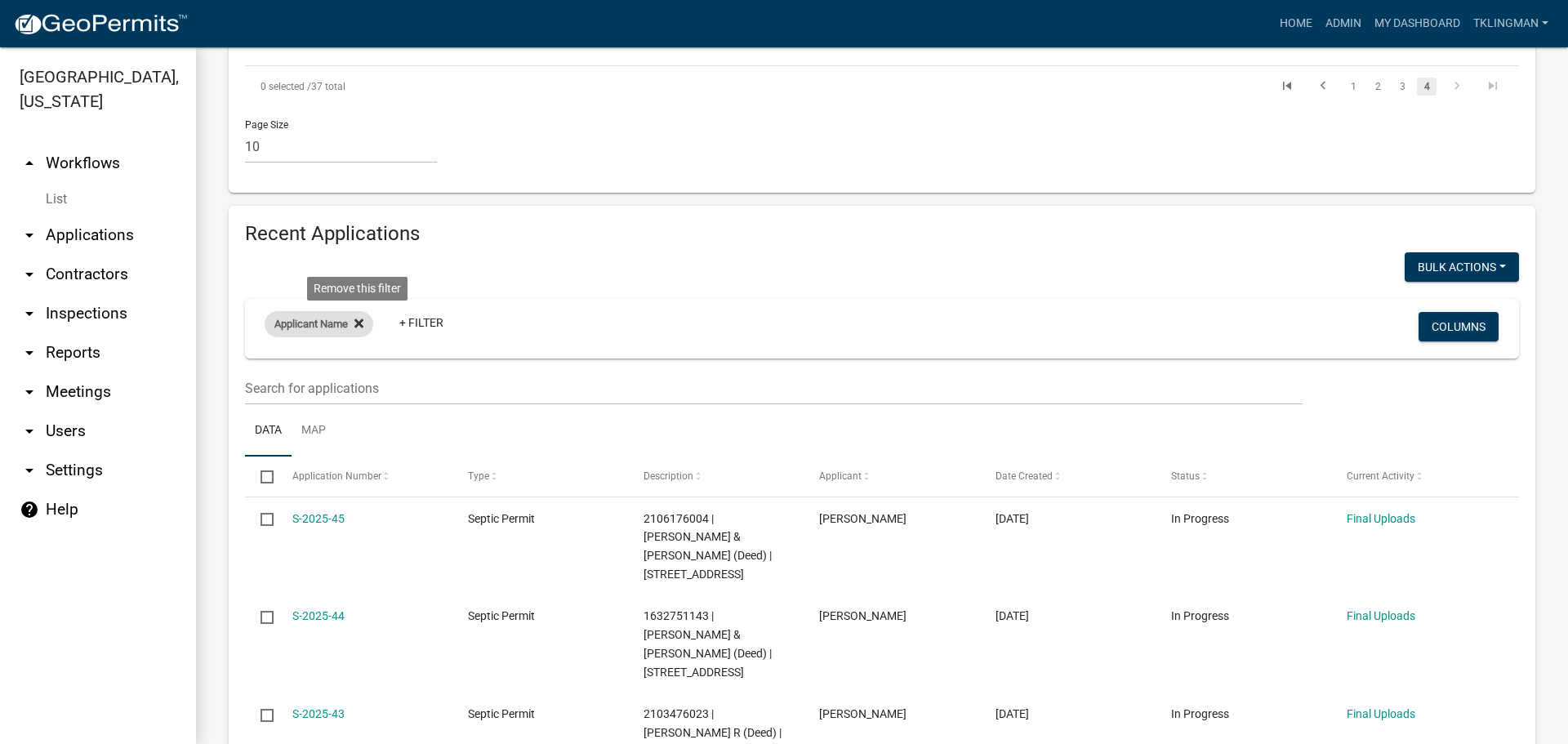
click at [356, 317] on icon at bounding box center [358, 323] width 9 height 13
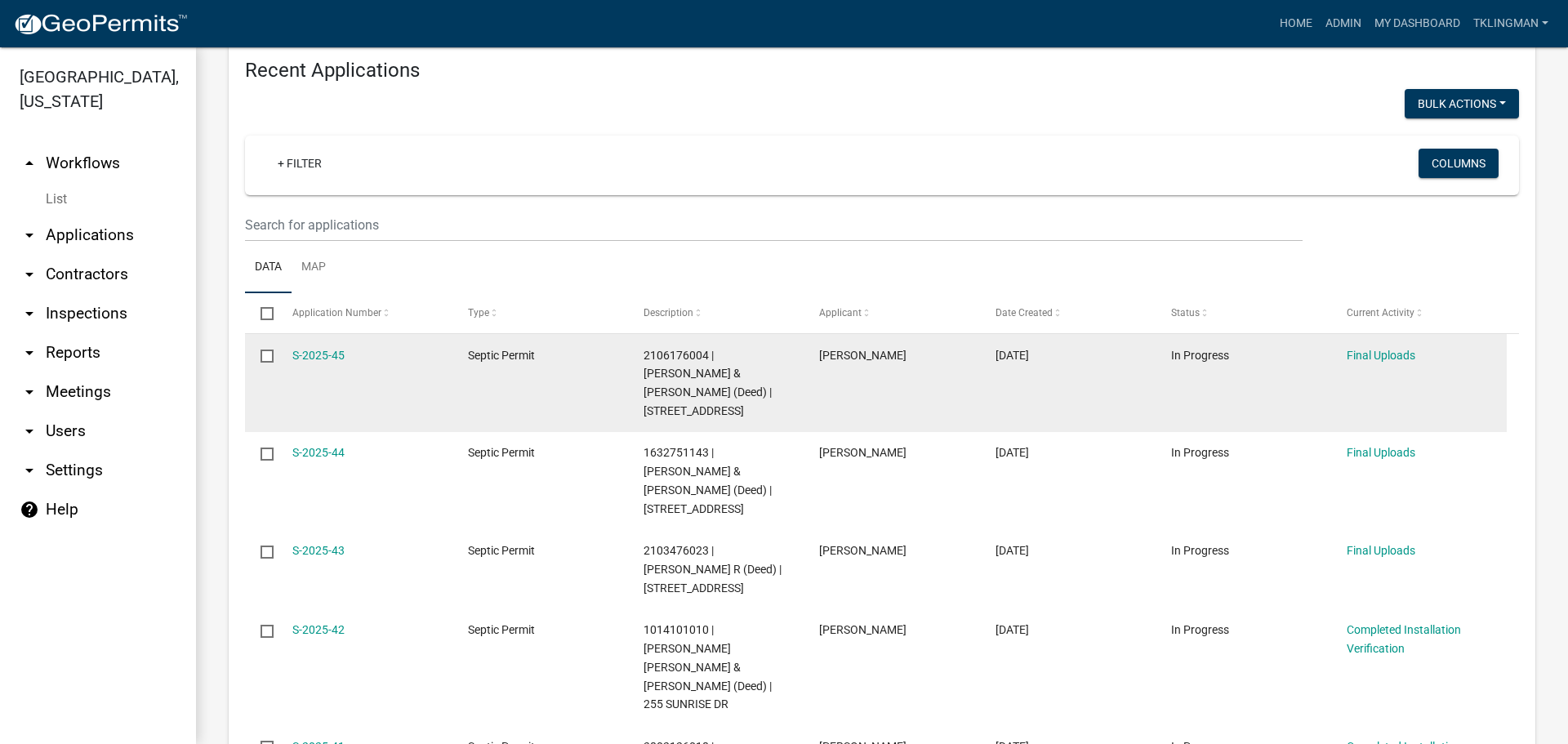
scroll to position [1389, 0]
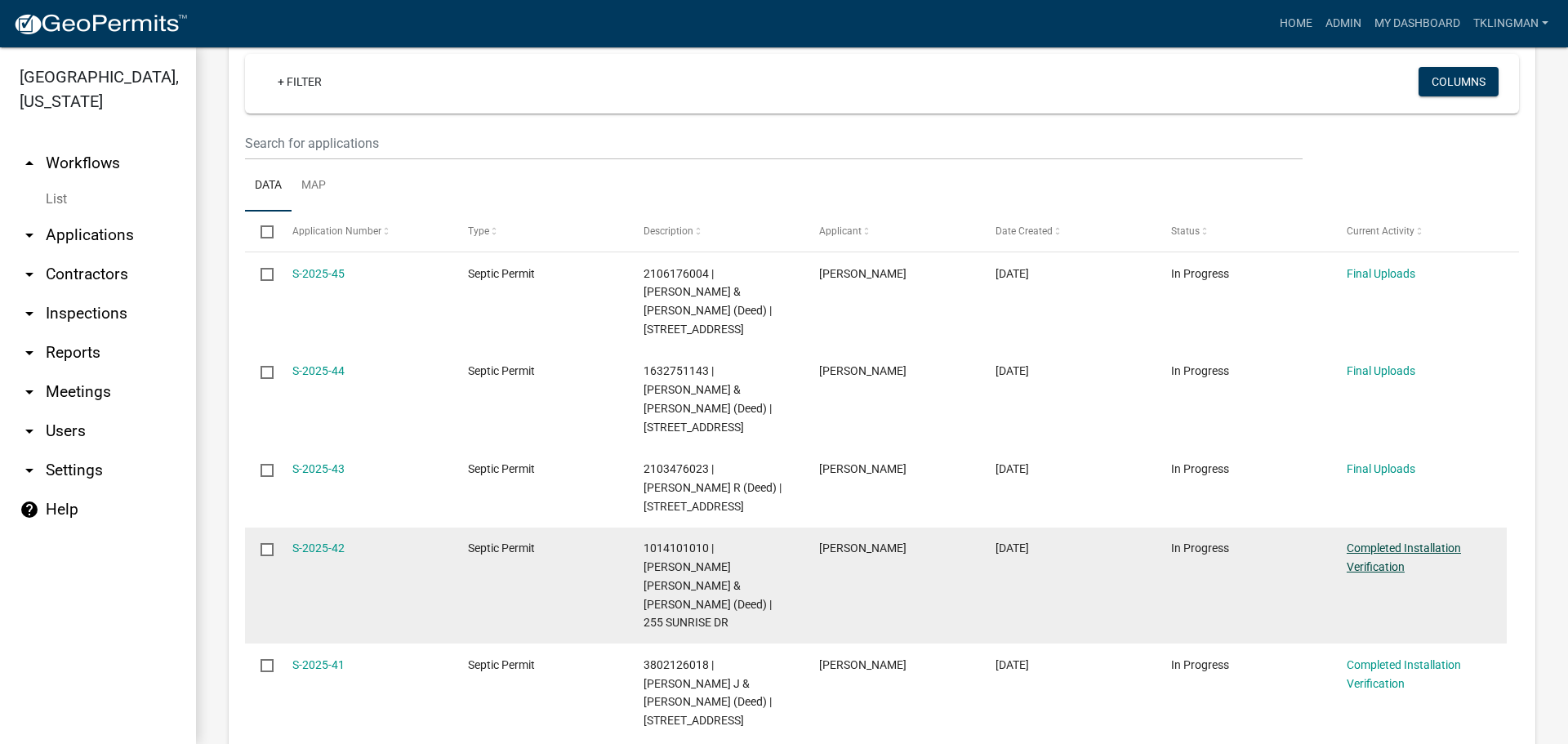
click at [1374, 542] on link "Completed Installation Verification" at bounding box center [1403, 557] width 114 height 32
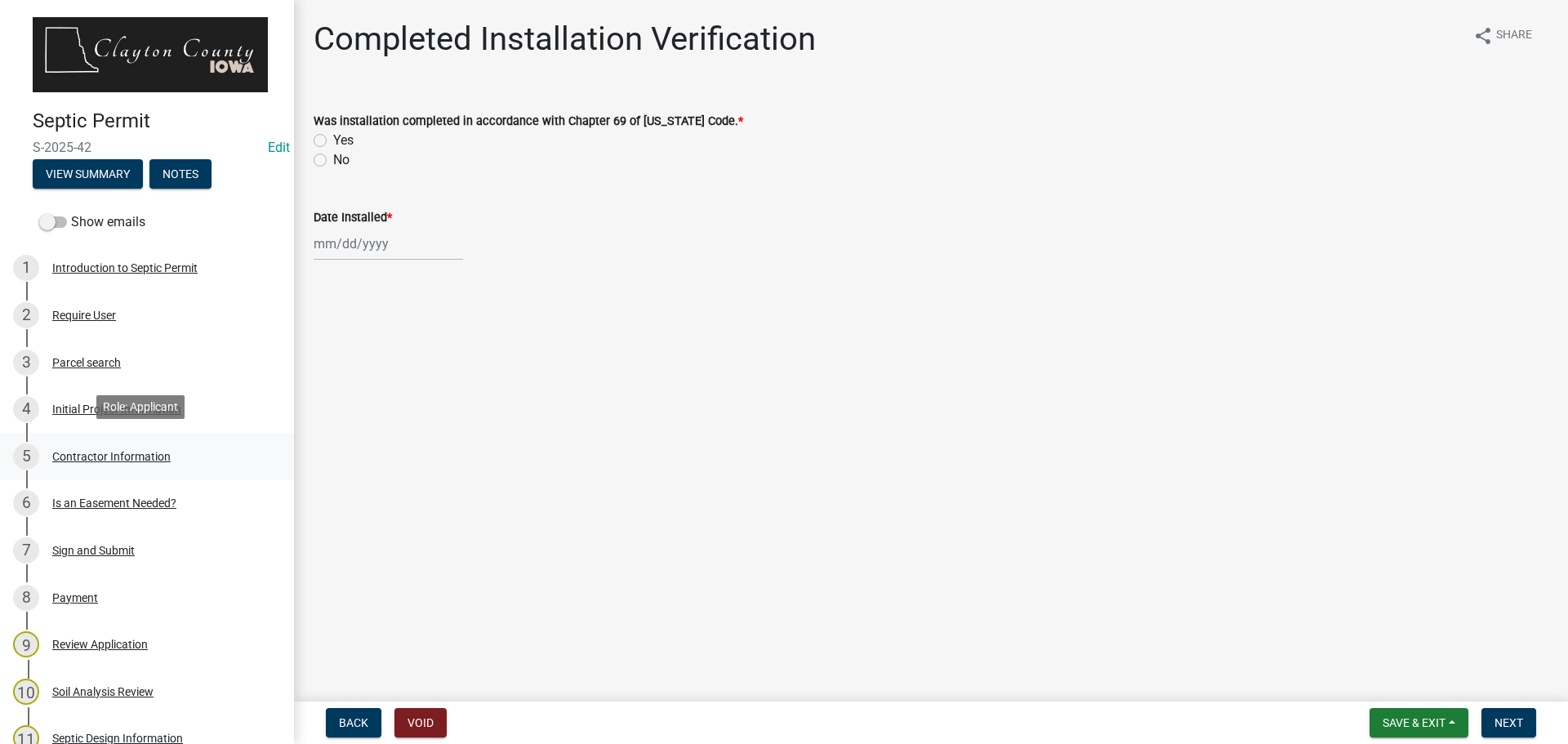
scroll to position [490, 0]
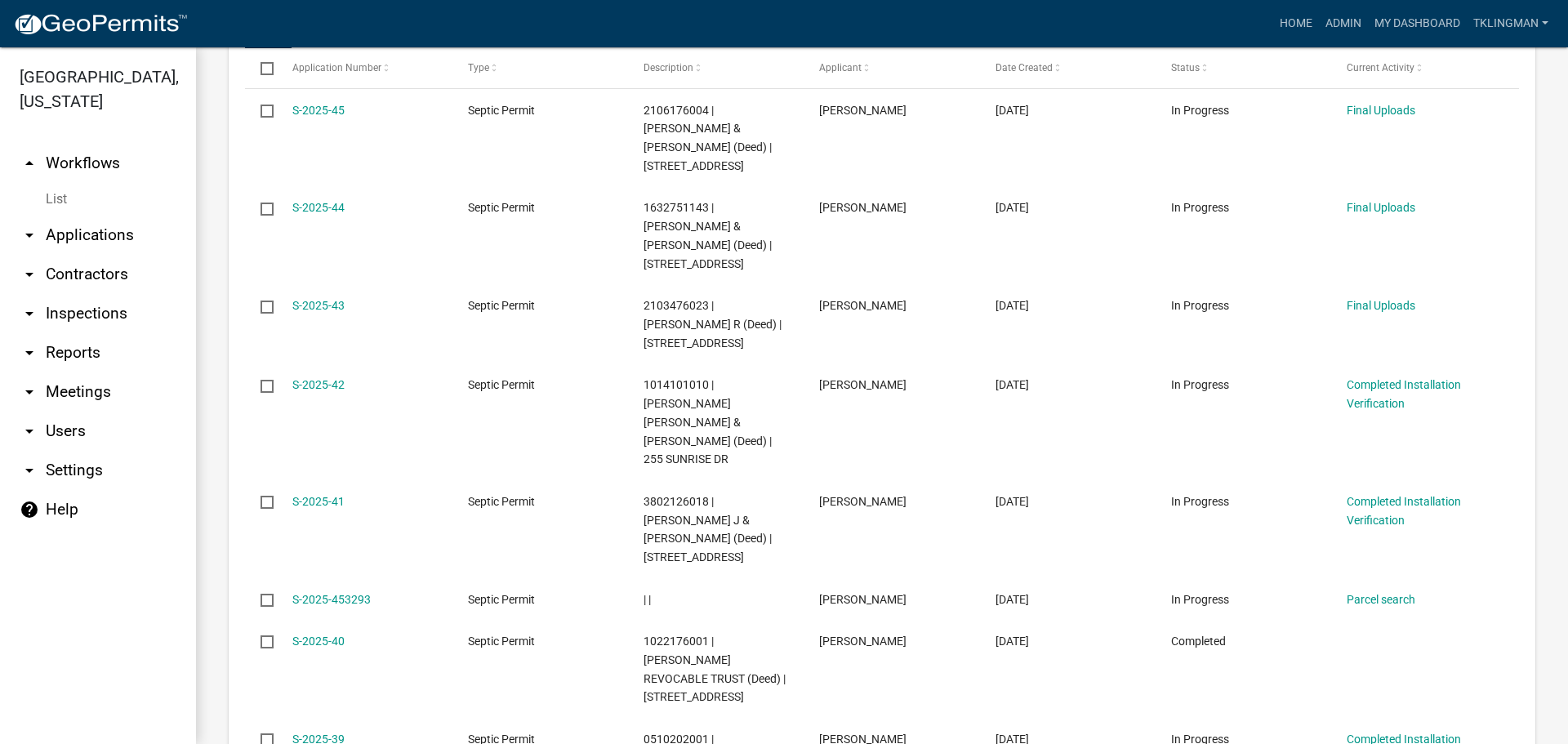
scroll to position [1634, 0]
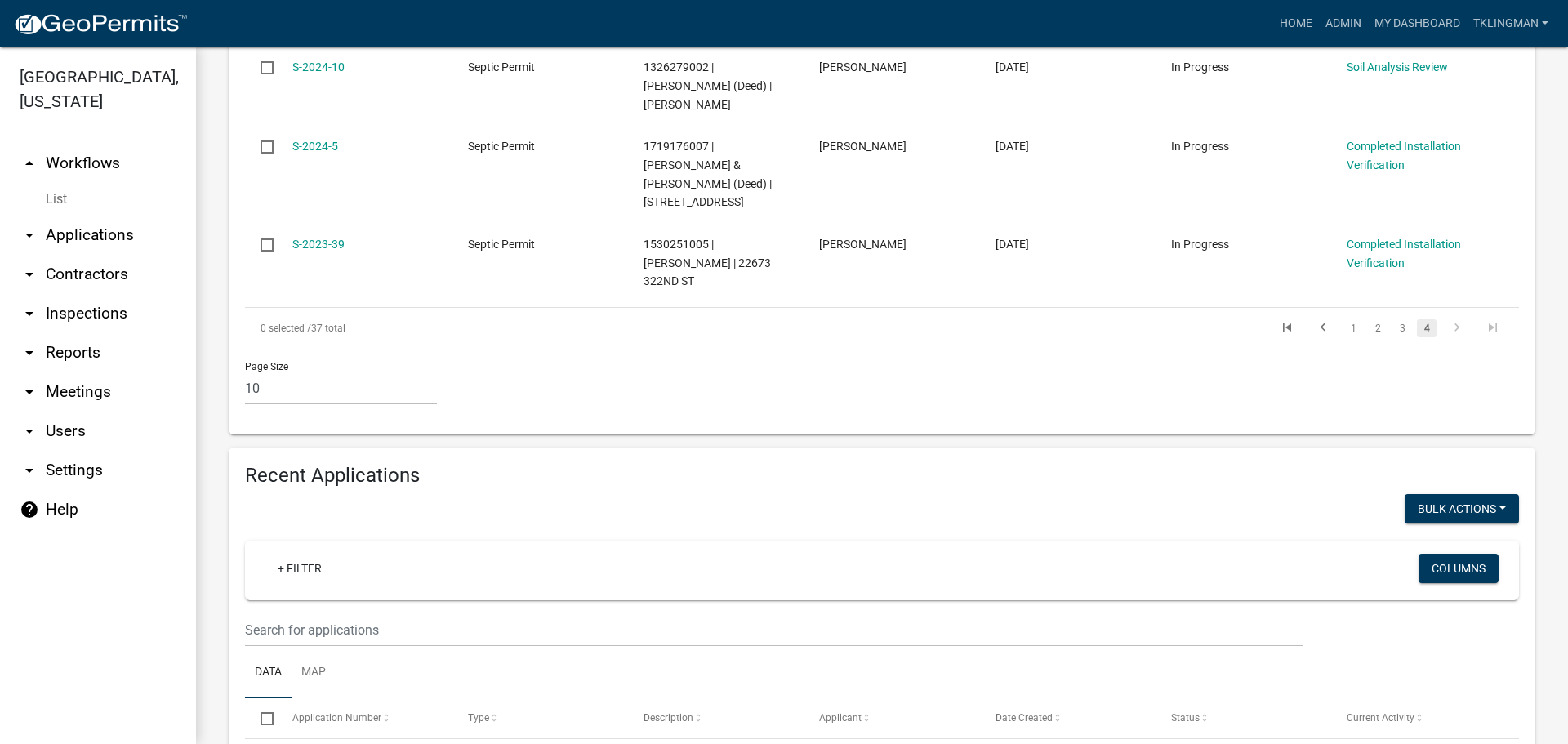
scroll to position [862, 0]
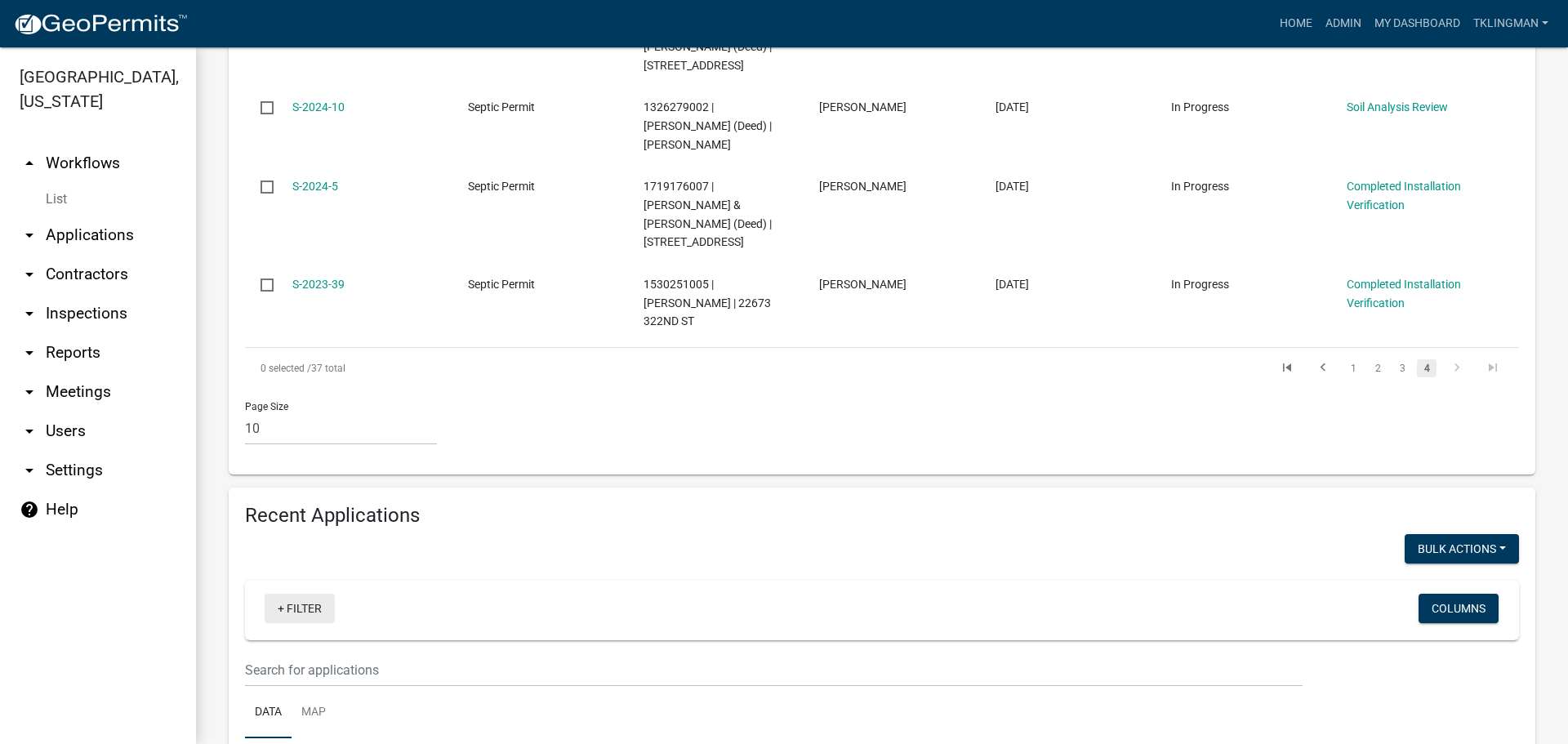
click at [277, 594] on link "+ Filter" at bounding box center [299, 609] width 71 height 30
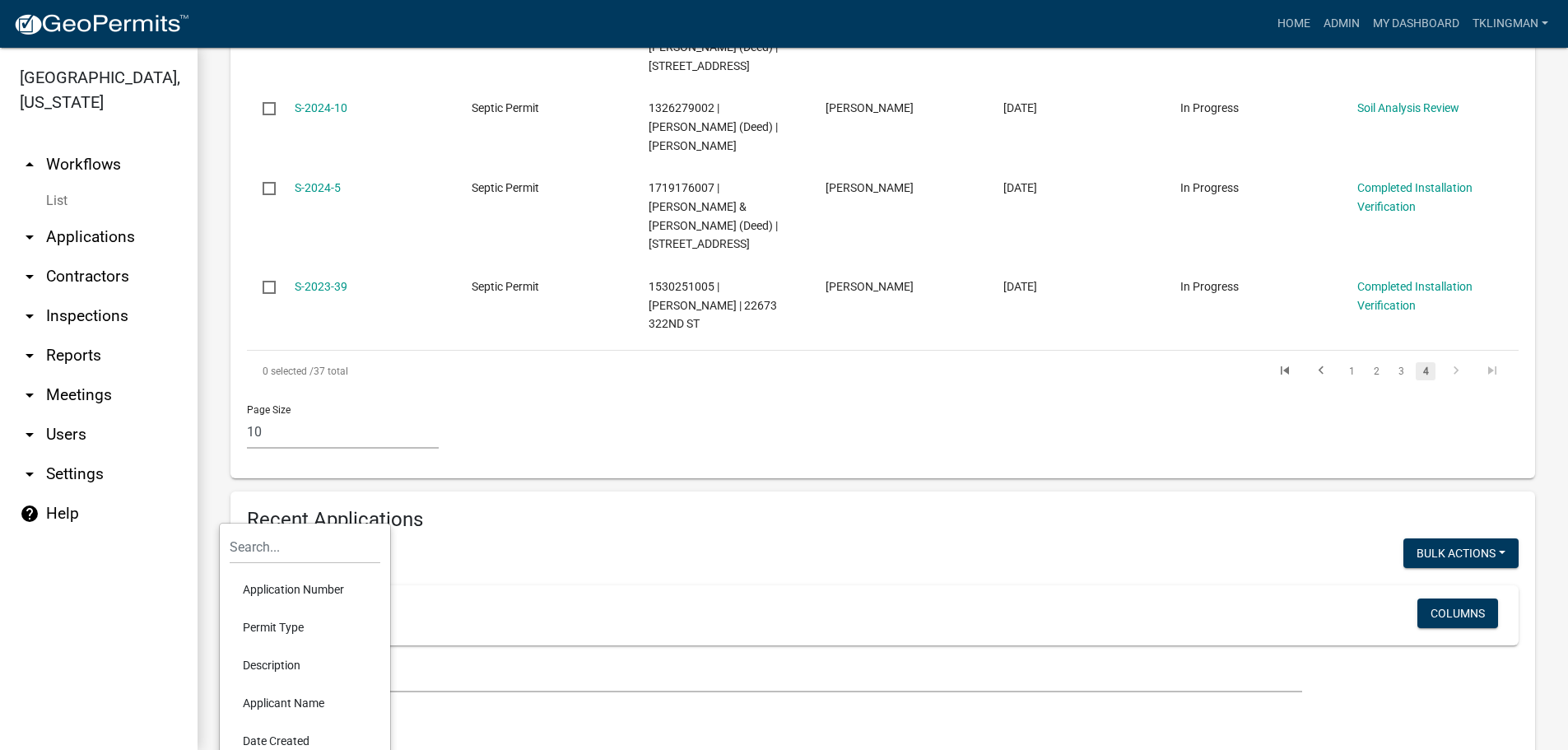
click at [279, 698] on li "Applicant Name" at bounding box center [304, 703] width 150 height 38
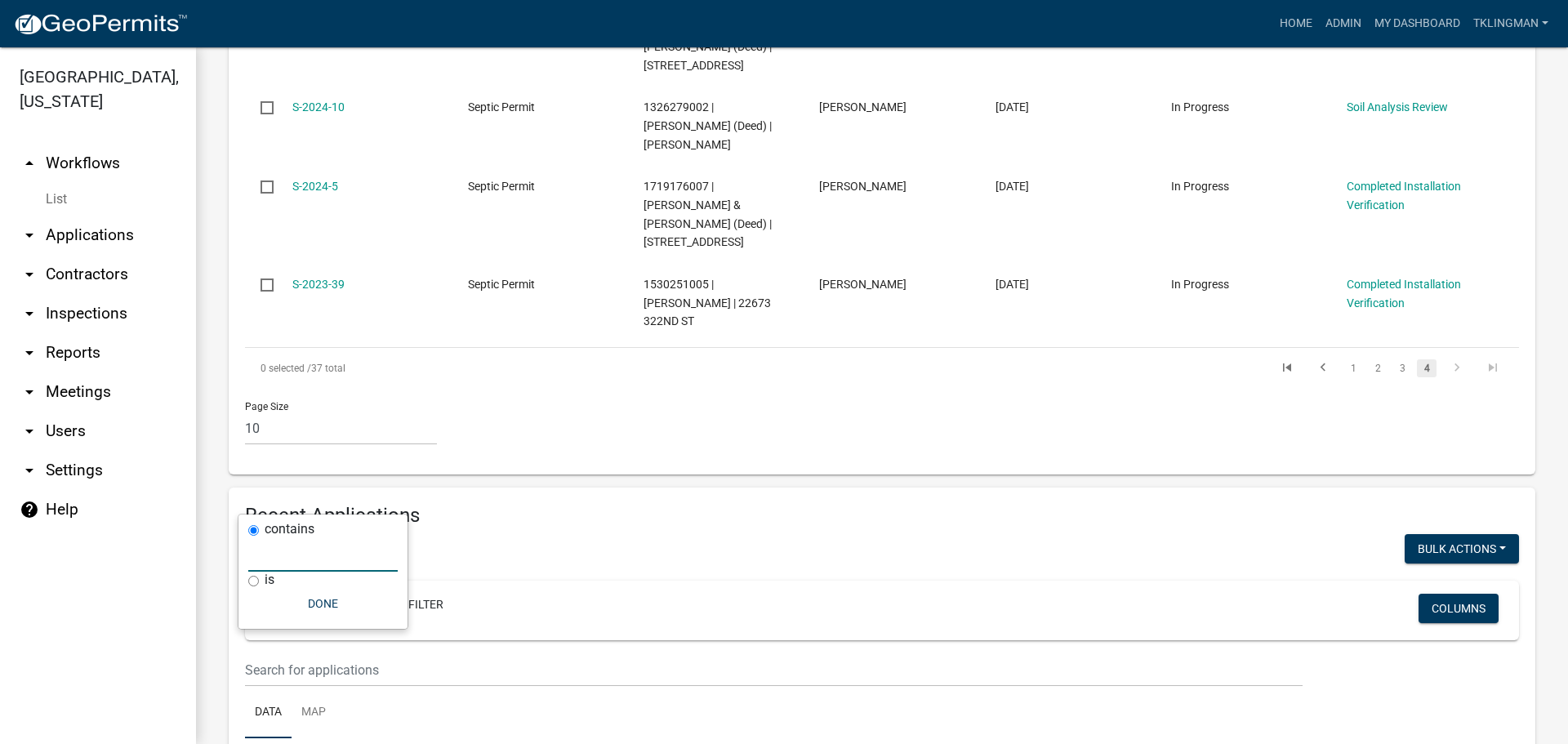
click at [323, 565] on input "text" at bounding box center [323, 555] width 149 height 33
type input "p"
type input "t"
type input "rear"
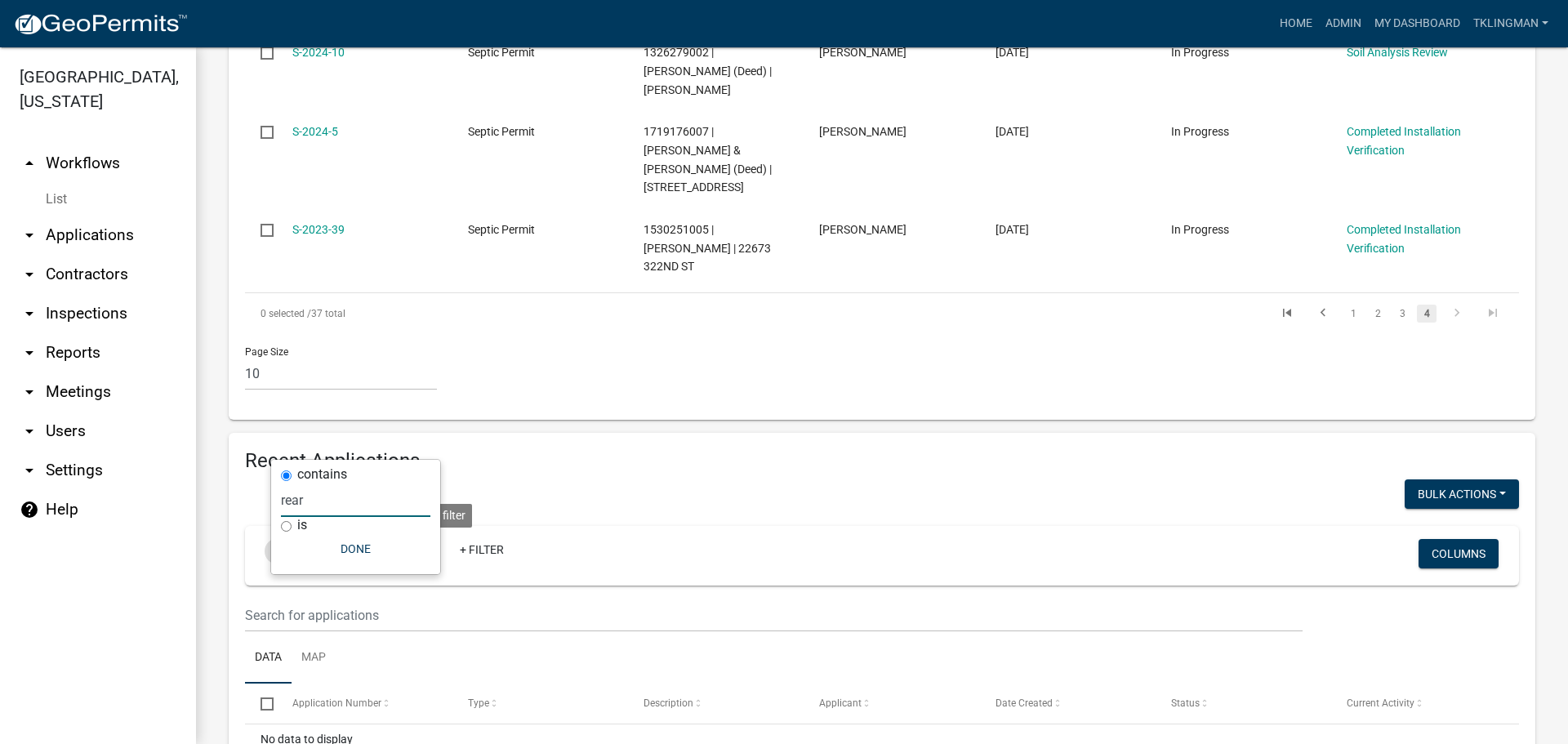
click at [424, 544] on icon at bounding box center [419, 550] width 9 height 13
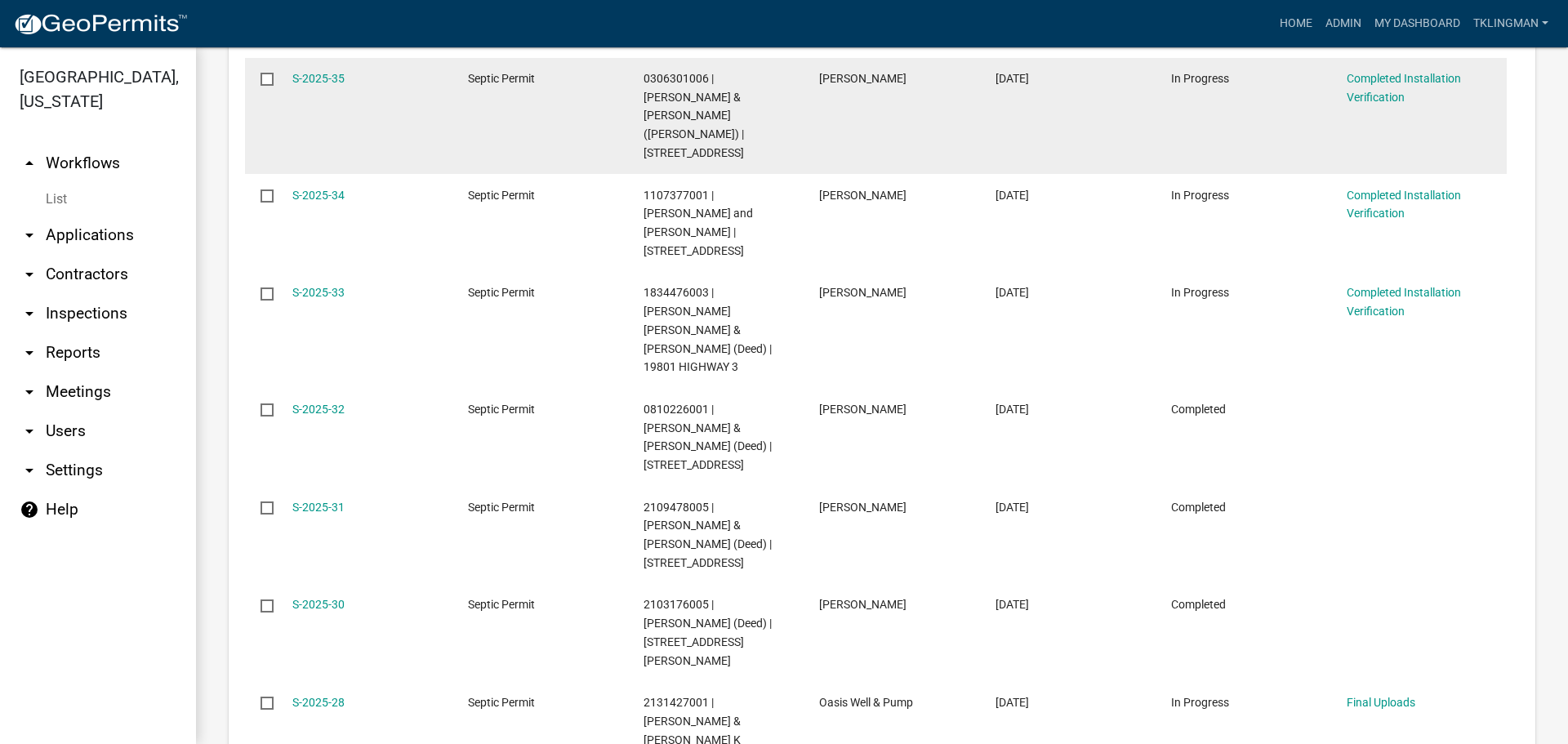
scroll to position [1724, 0]
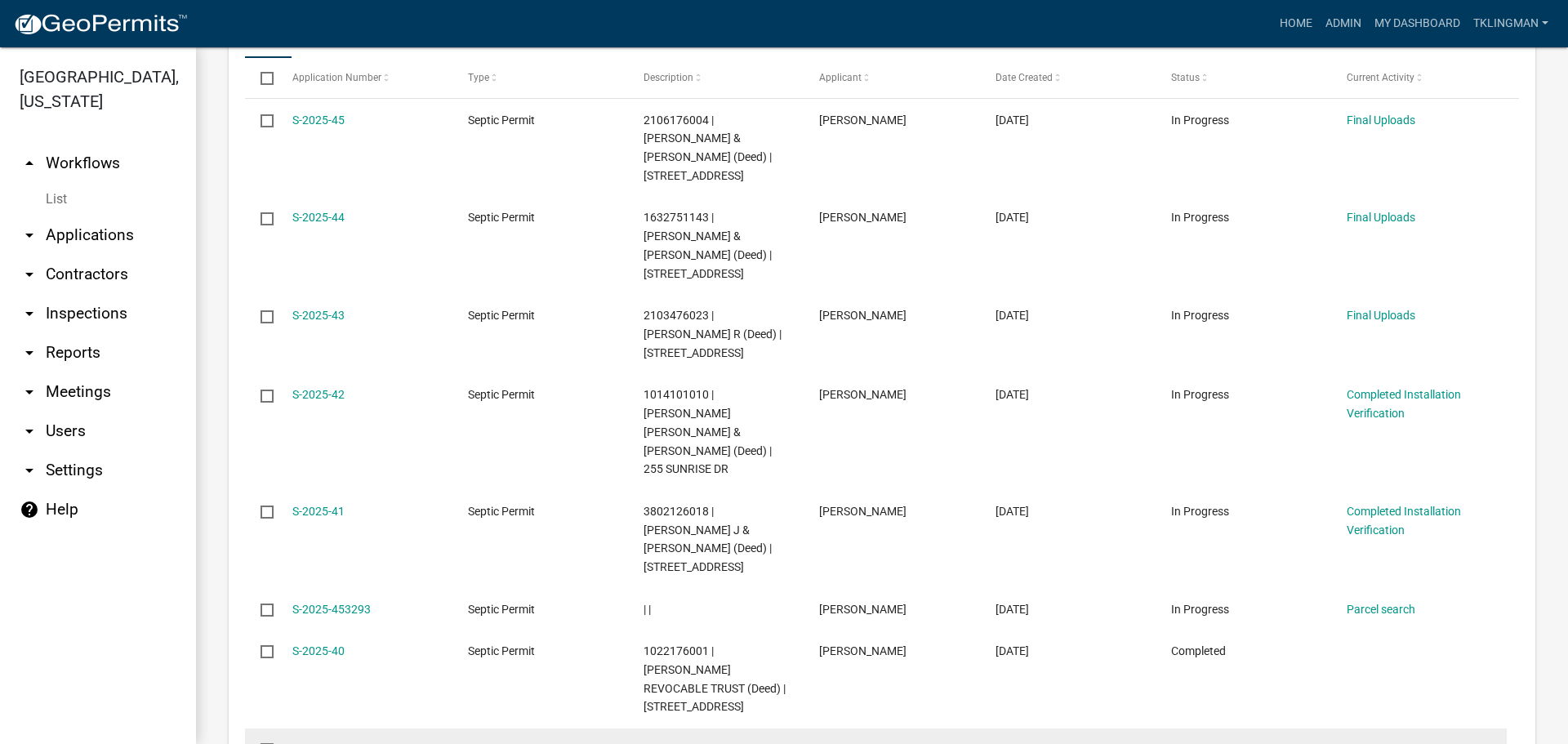
scroll to position [1706, 0]
